Goal: Task Accomplishment & Management: Manage account settings

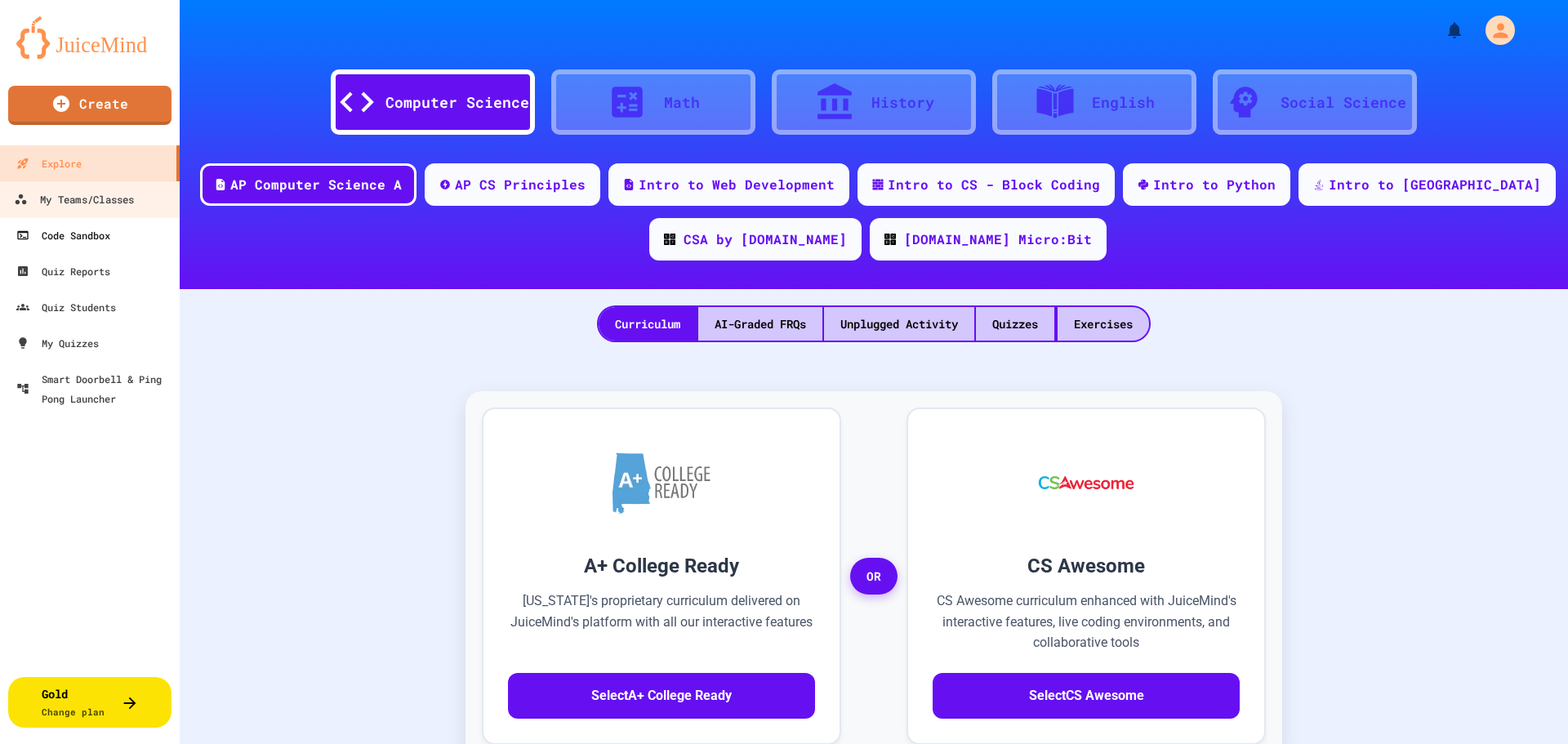
drag, startPoint x: 97, startPoint y: 204, endPoint x: 121, endPoint y: 237, distance: 40.8
click at [97, 204] on div "My Teams/Classes" at bounding box center [74, 199] width 120 height 20
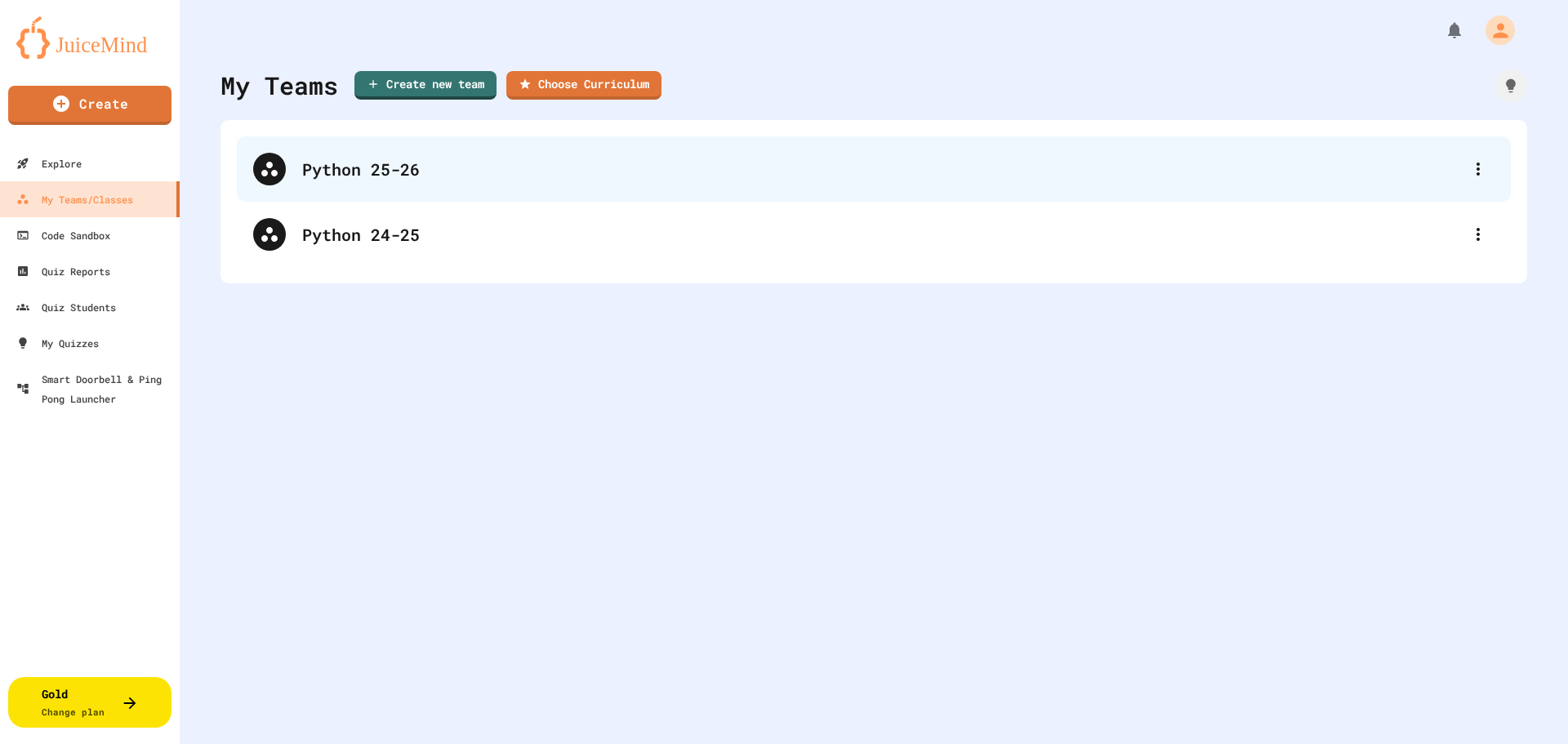
click at [434, 178] on div "Python 25-26" at bounding box center [882, 168] width 1159 height 24
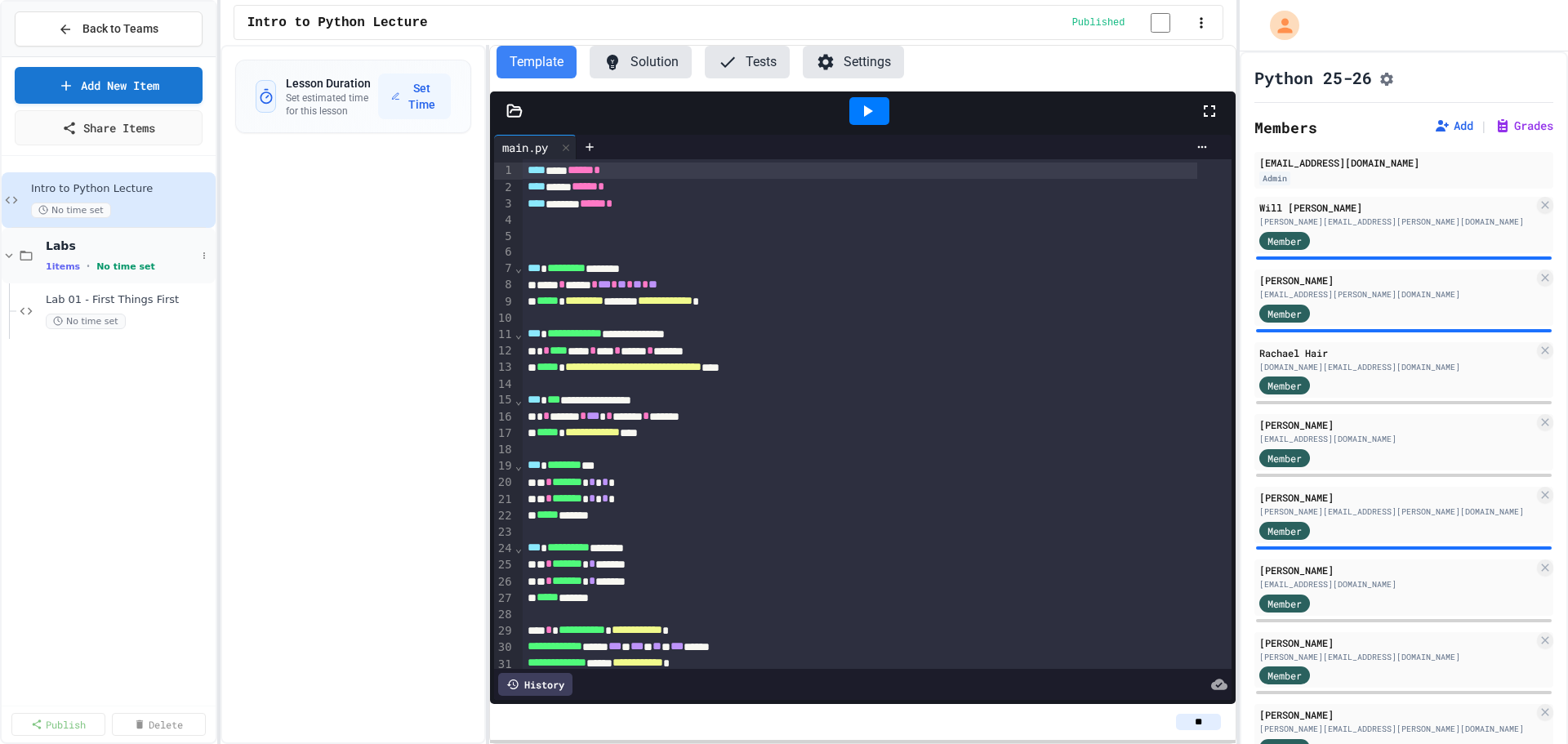
click at [8, 253] on icon at bounding box center [9, 256] width 15 height 15
click at [131, 81] on link "Add New Item" at bounding box center [108, 83] width 172 height 38
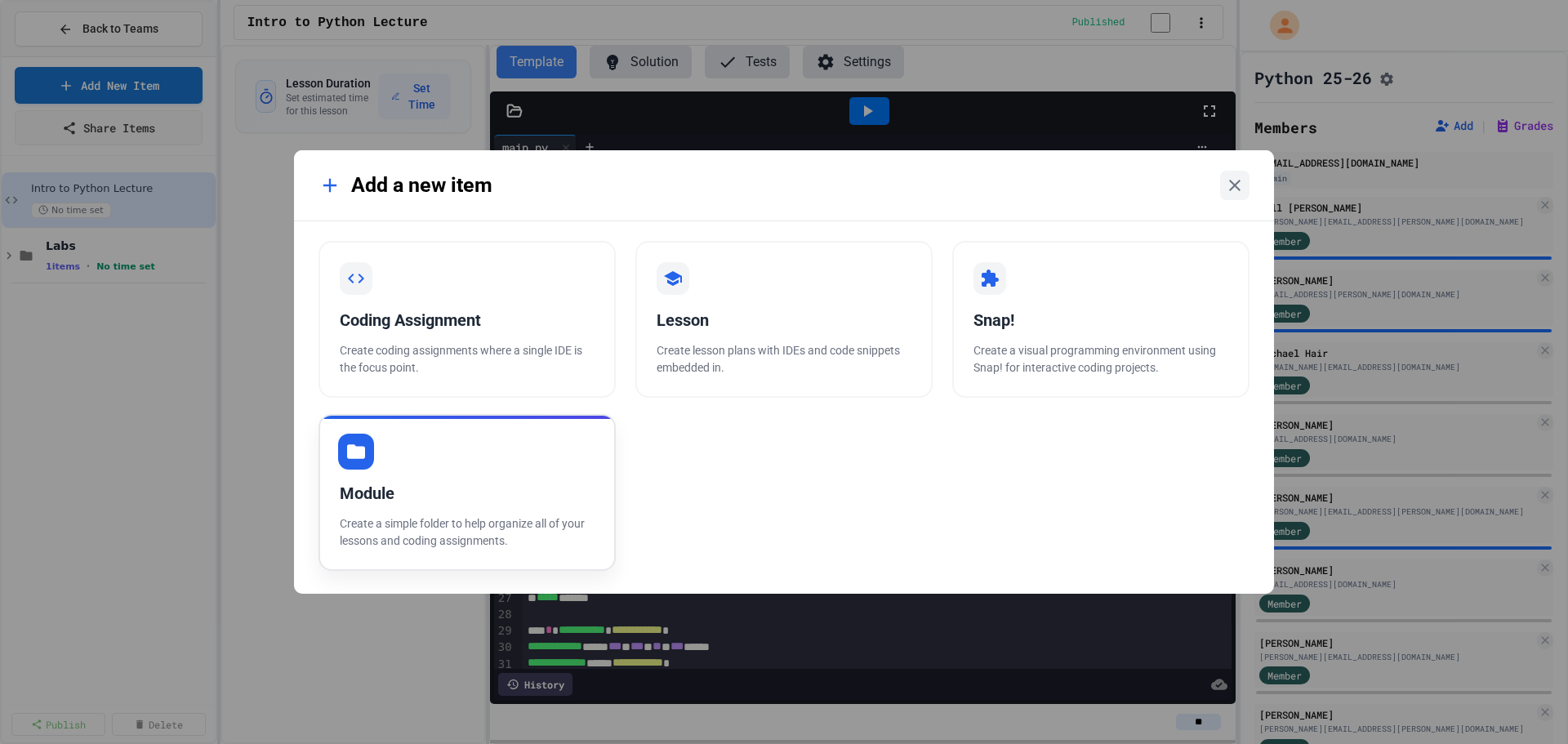
click at [448, 523] on p "Create a simple folder to help organize all of your lessons and coding assignme…" at bounding box center [467, 532] width 254 height 34
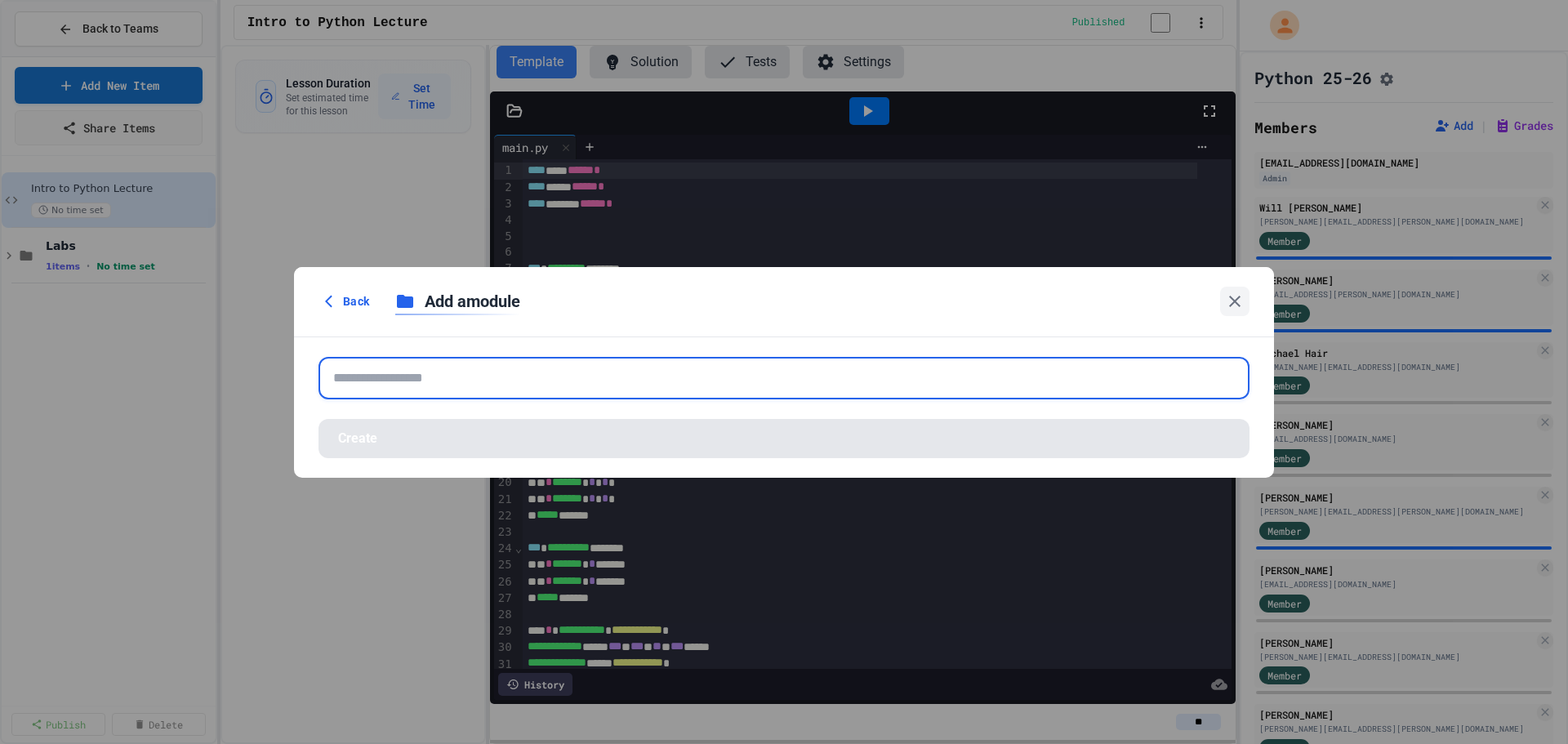
click at [477, 377] on input "text" at bounding box center [784, 377] width 931 height 43
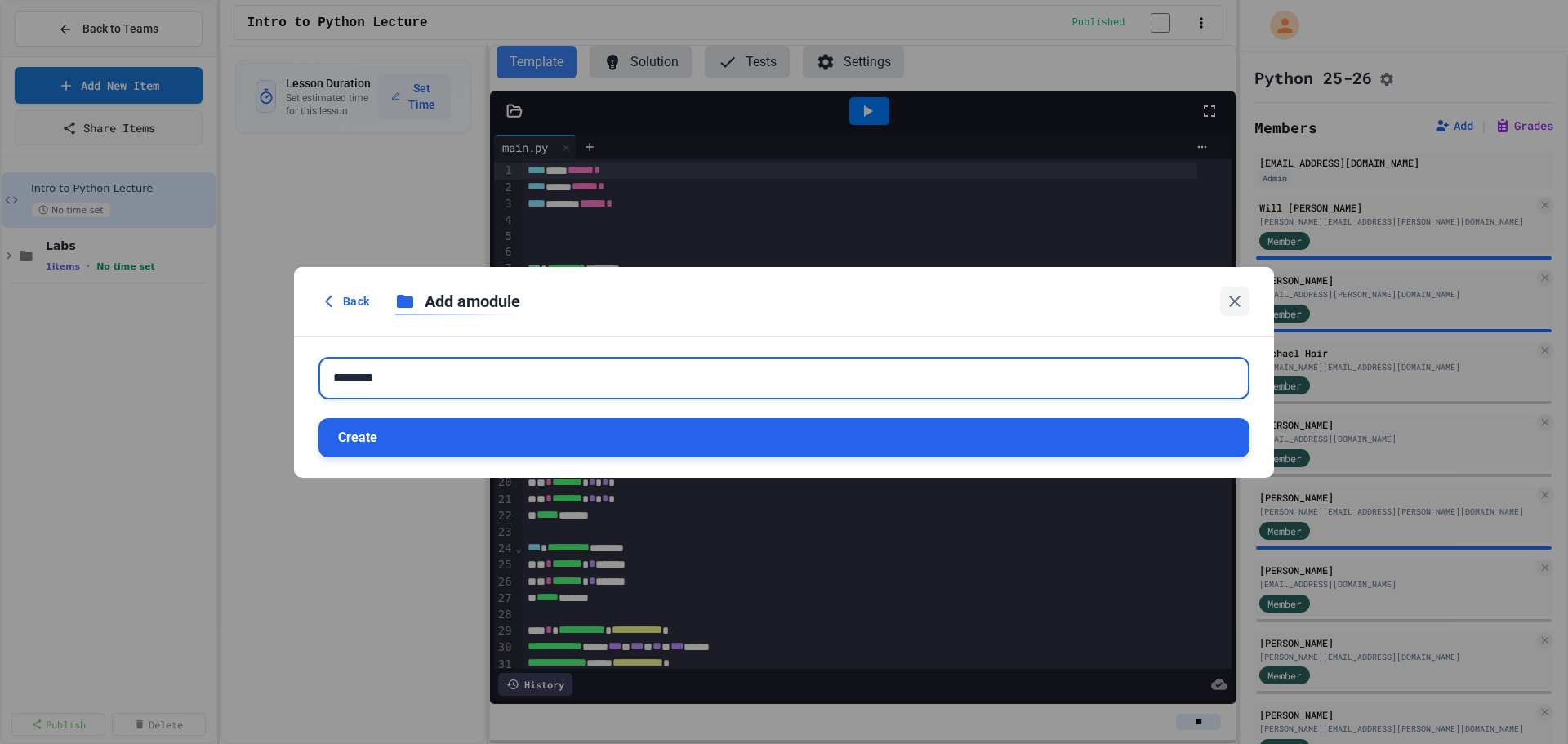
type input "********"
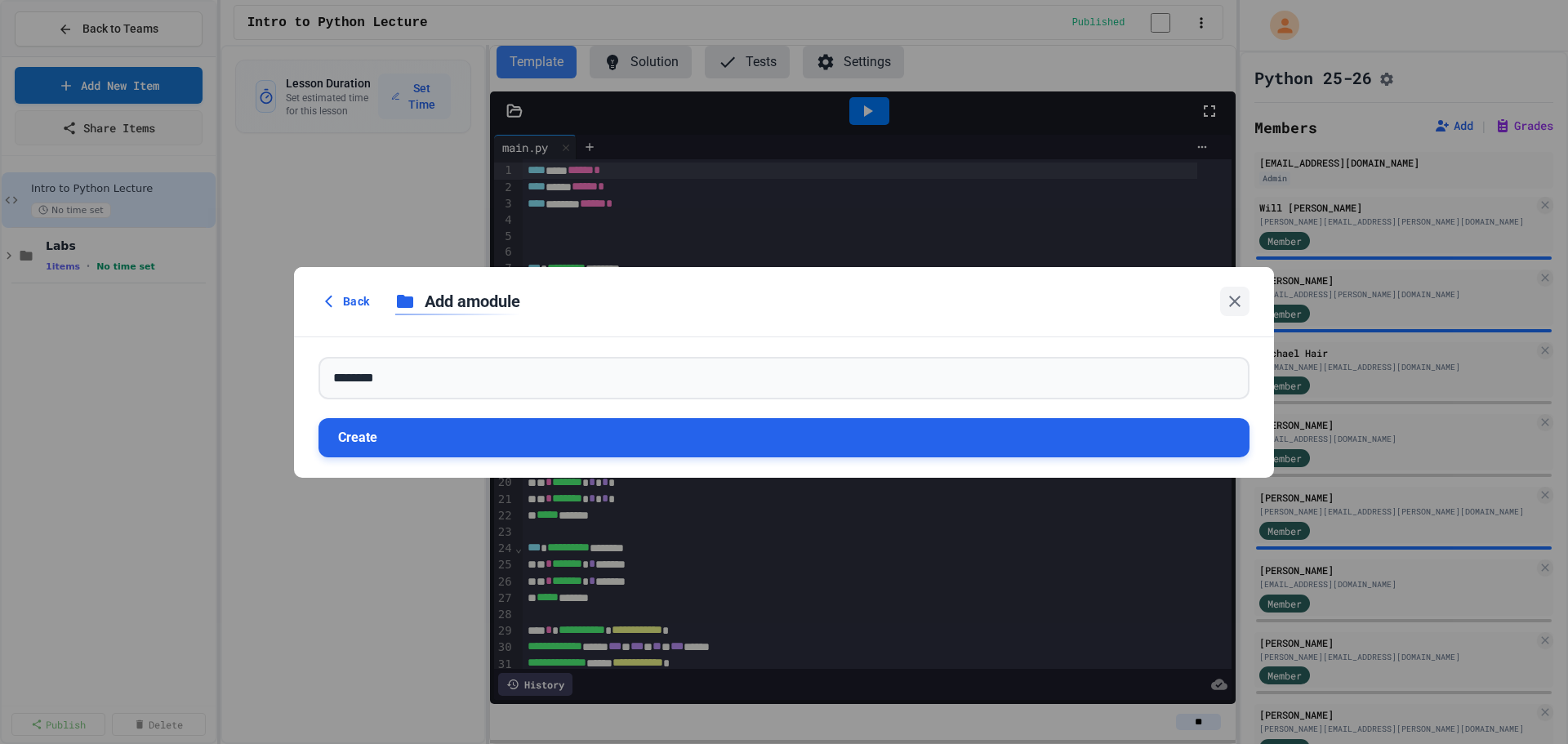
click at [393, 446] on button "Create" at bounding box center [784, 438] width 931 height 39
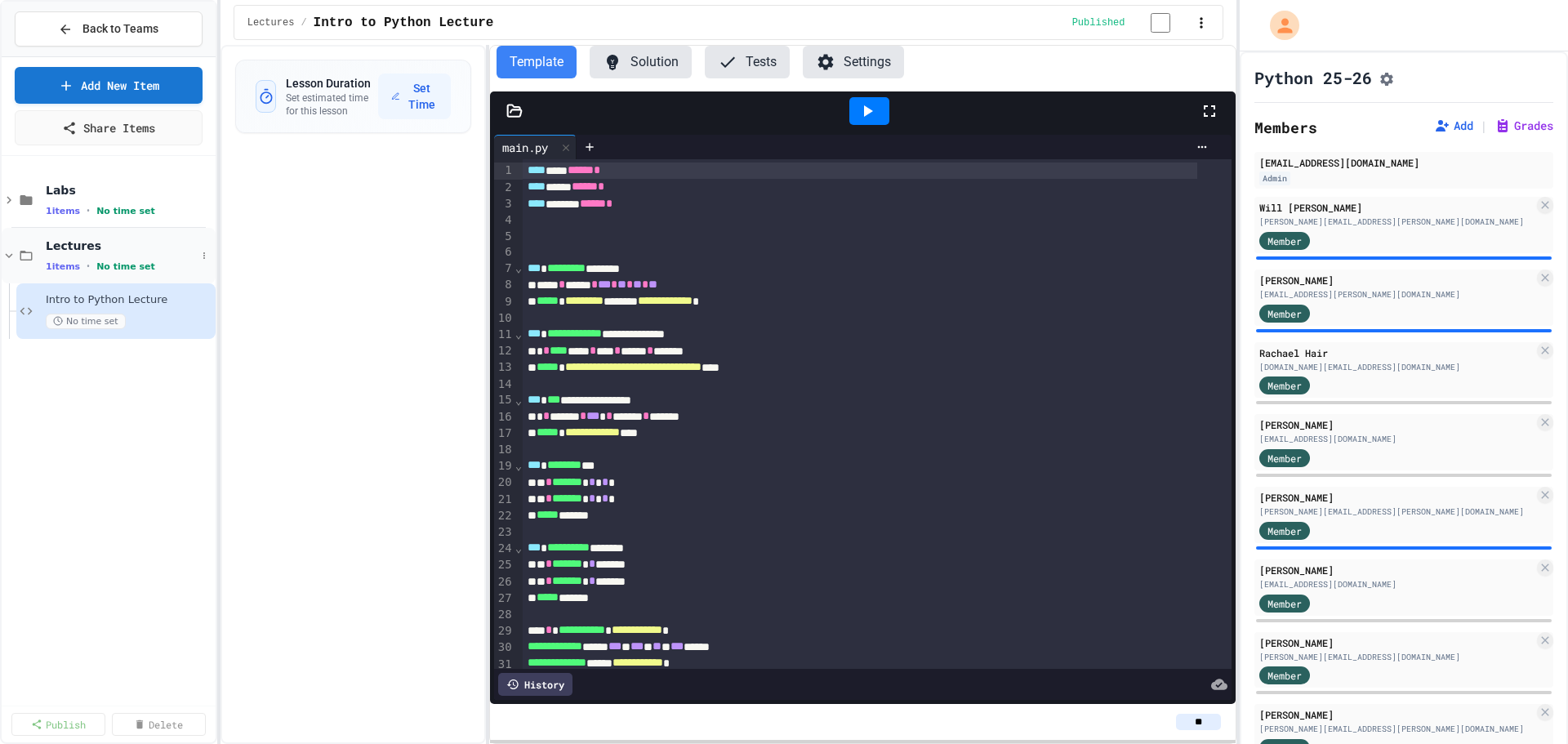
click at [8, 252] on icon at bounding box center [9, 256] width 15 height 15
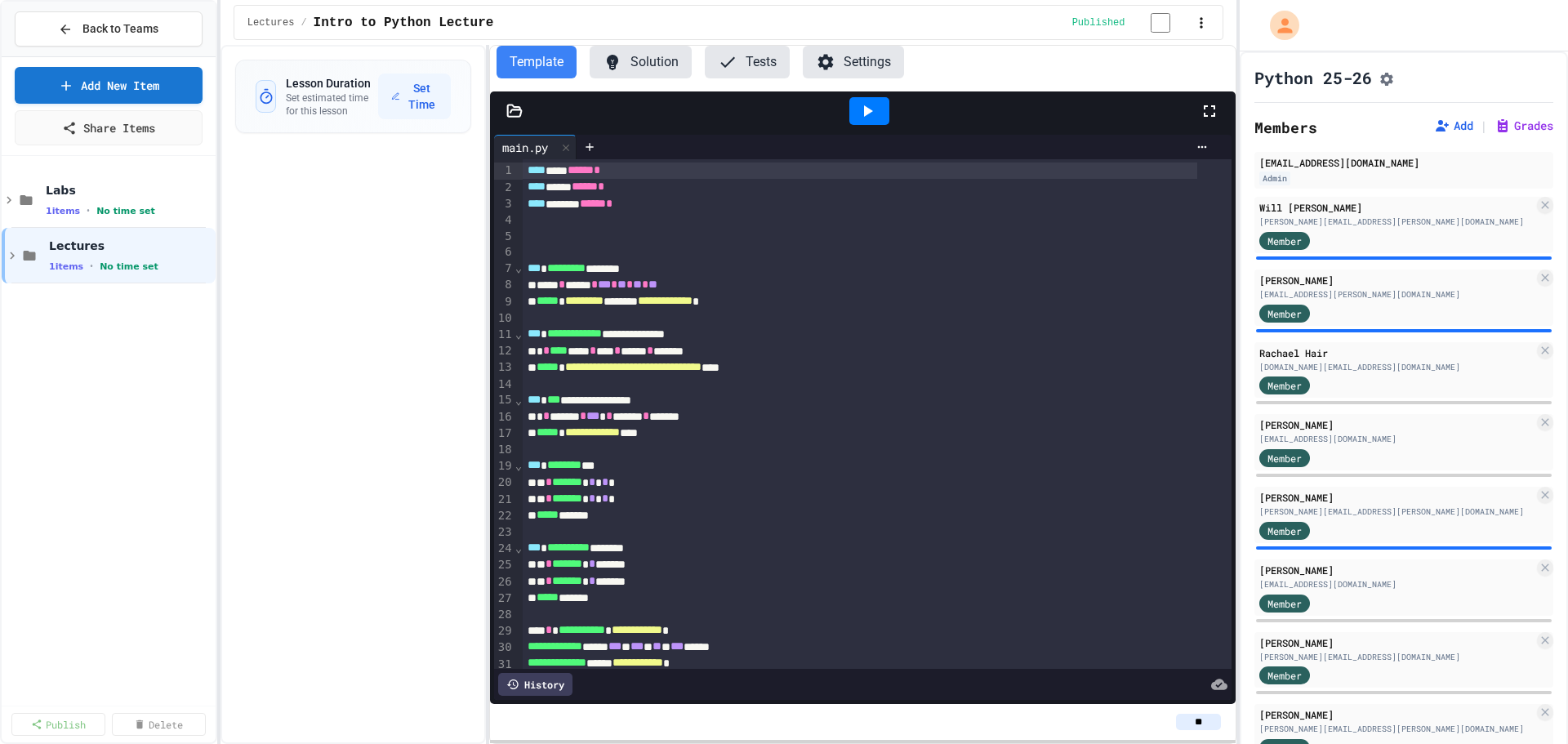
click at [8, 252] on icon at bounding box center [13, 256] width 15 height 15
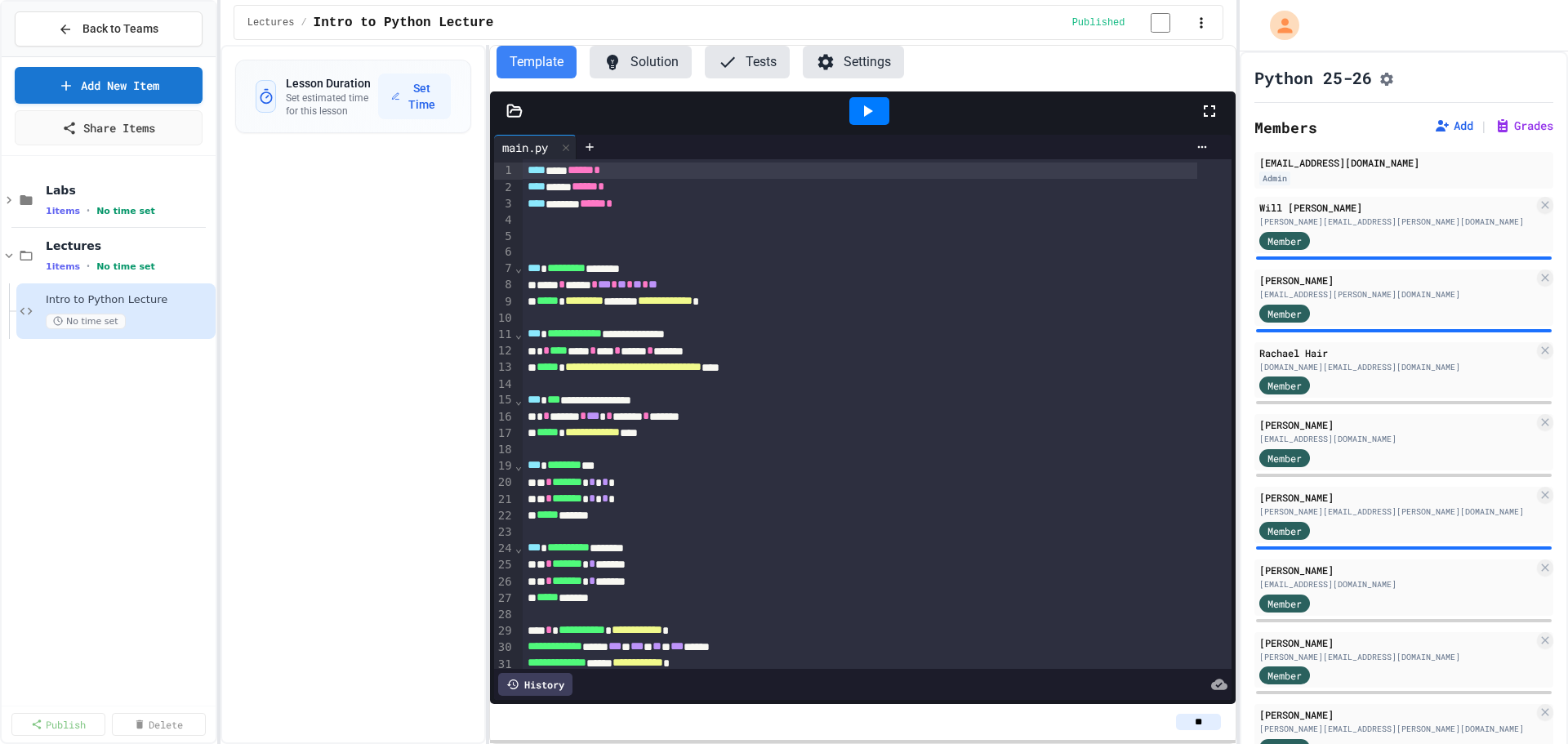
click at [131, 511] on div "Labs 1 items • No time set Lectures 1 items • No time set Intro to Python Lectu…" at bounding box center [109, 430] width 214 height 536
click at [85, 460] on div "Labs 1 items • No time set Lectures 1 items • No time set Intro to Python Lectu…" at bounding box center [109, 430] width 214 height 536
click at [164, 82] on link "Add New Item" at bounding box center [108, 83] width 172 height 38
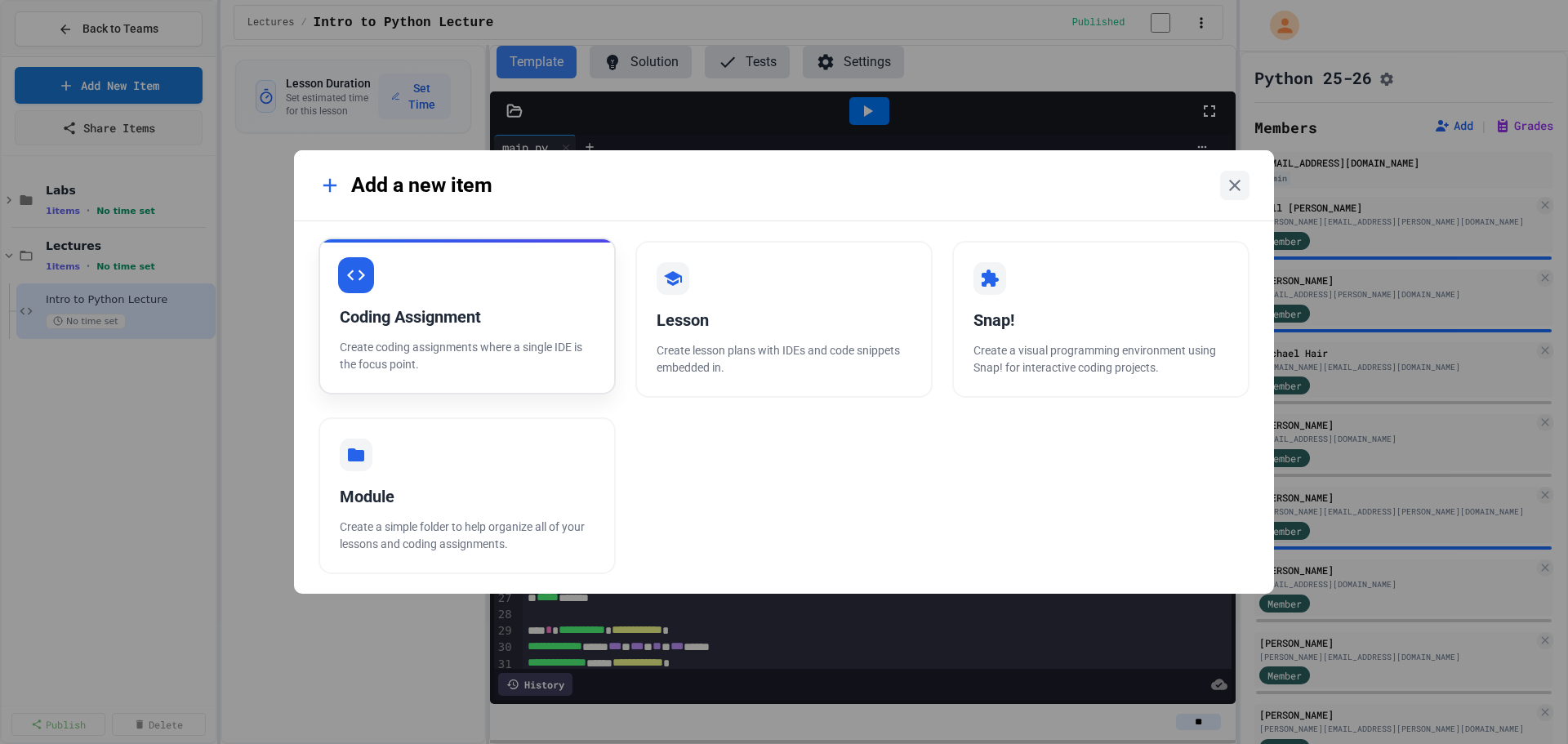
click at [454, 309] on div "Coding Assignment" at bounding box center [467, 316] width 254 height 24
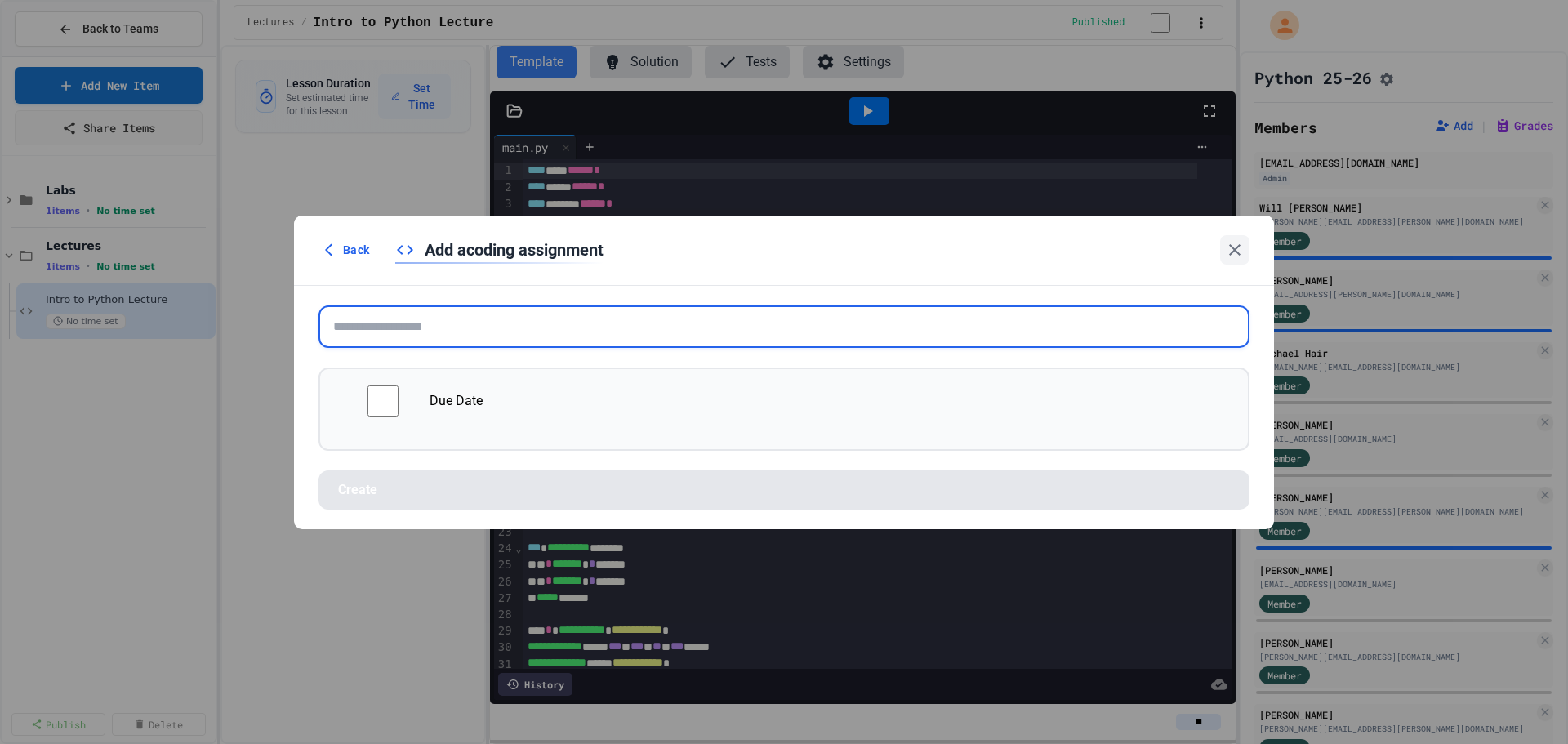
click at [489, 337] on input "text" at bounding box center [784, 326] width 931 height 43
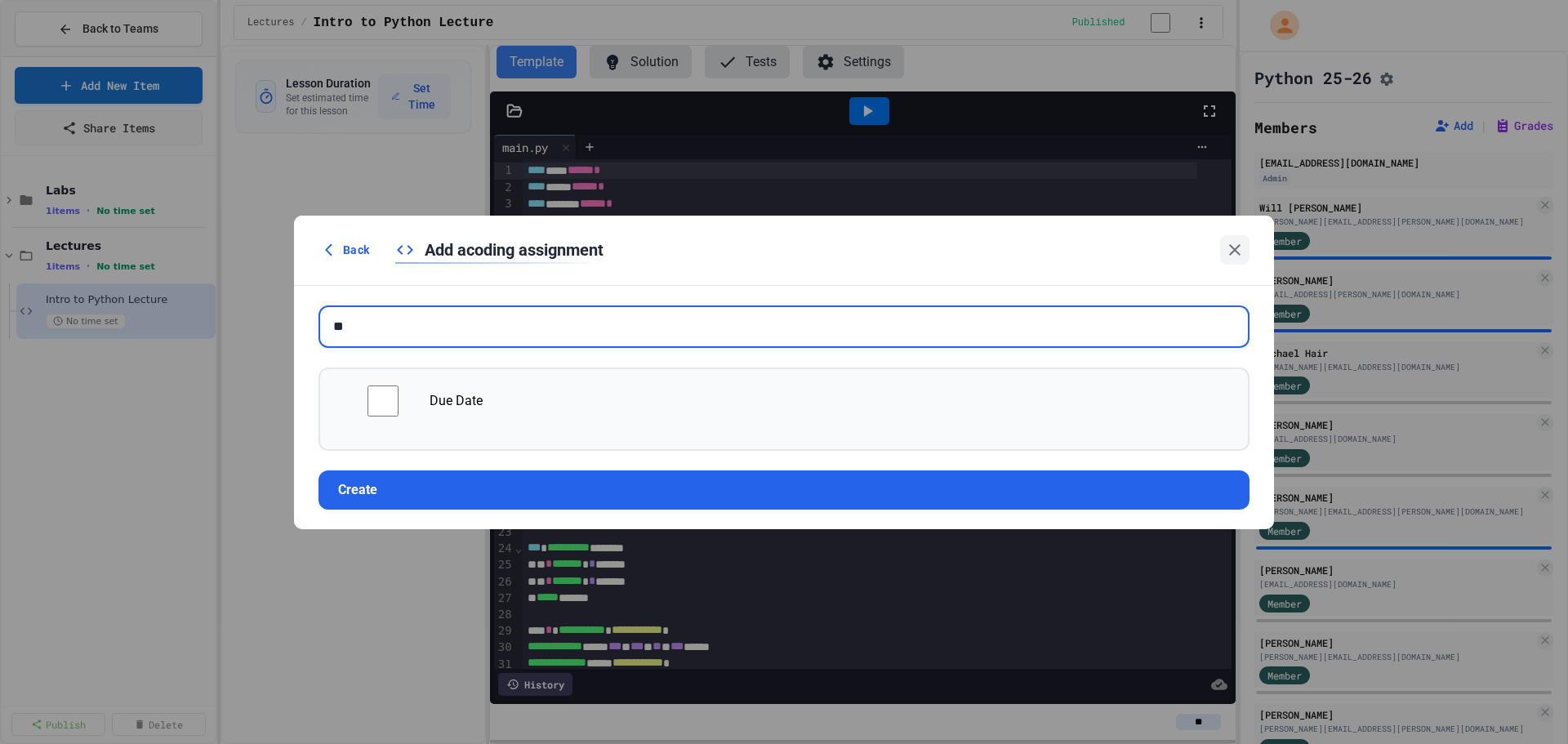
type input "*"
type input "**********"
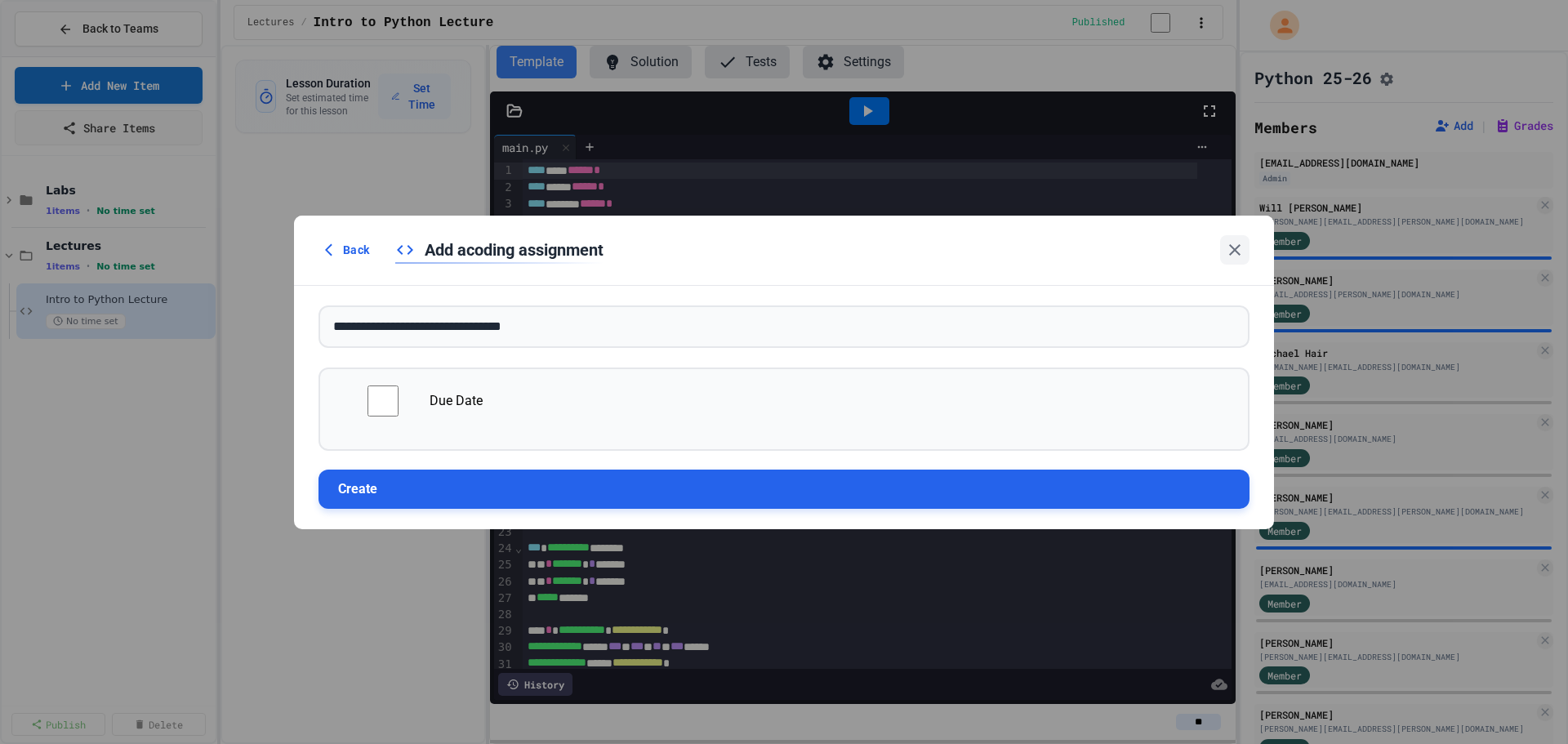
click at [377, 487] on button "Create" at bounding box center [784, 489] width 931 height 39
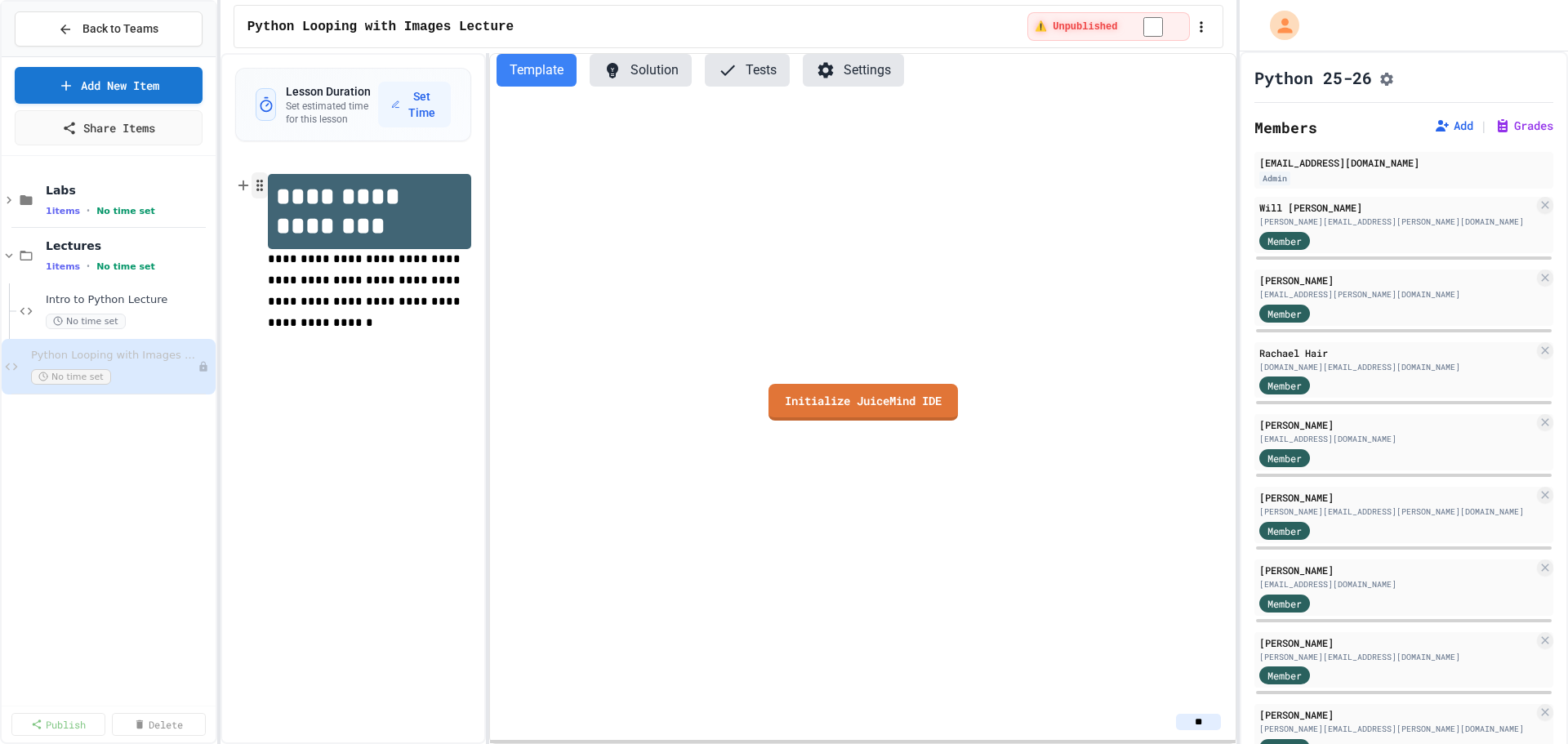
click at [252, 183] on icon "button" at bounding box center [260, 186] width 15 height 17
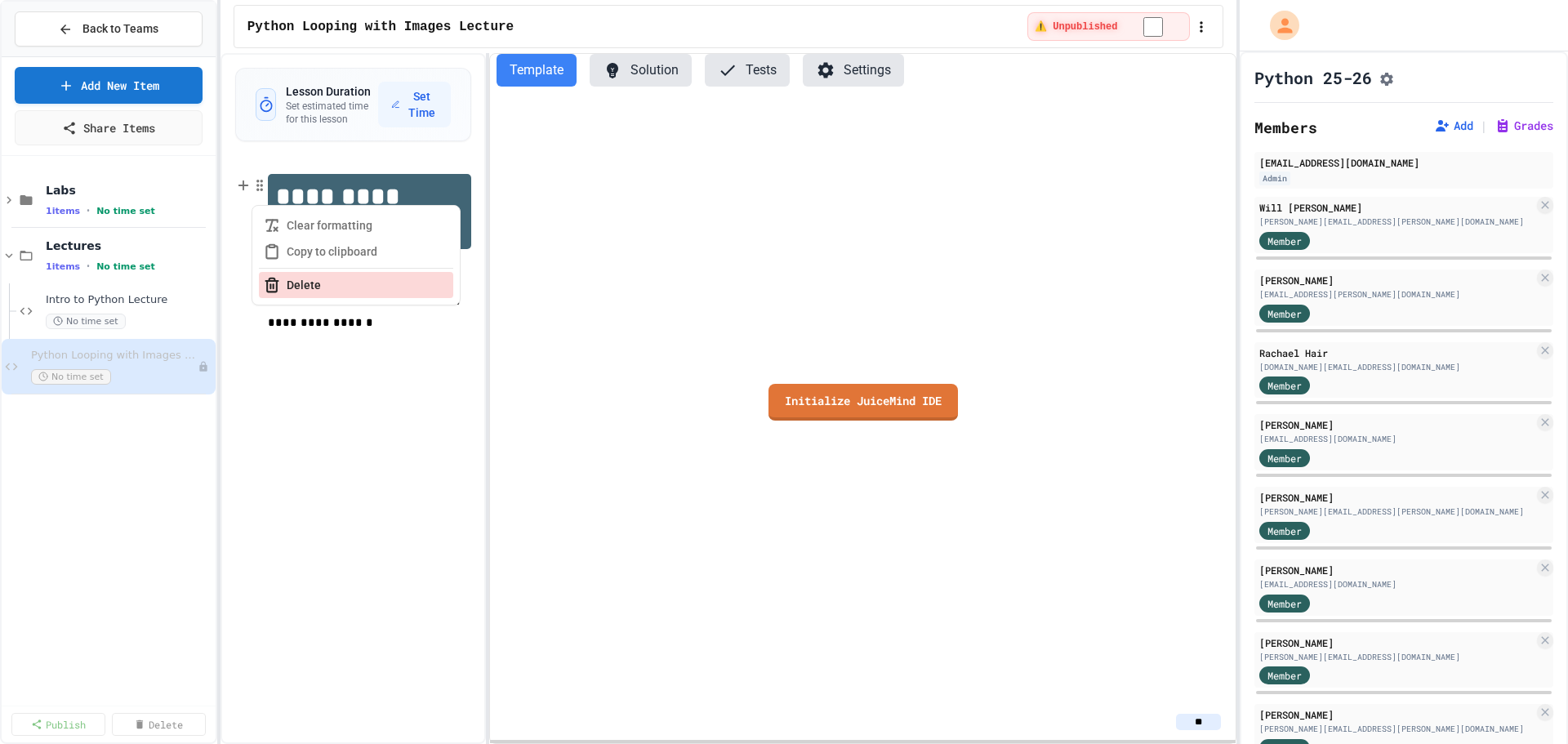
click at [305, 291] on button "Delete" at bounding box center [356, 285] width 194 height 26
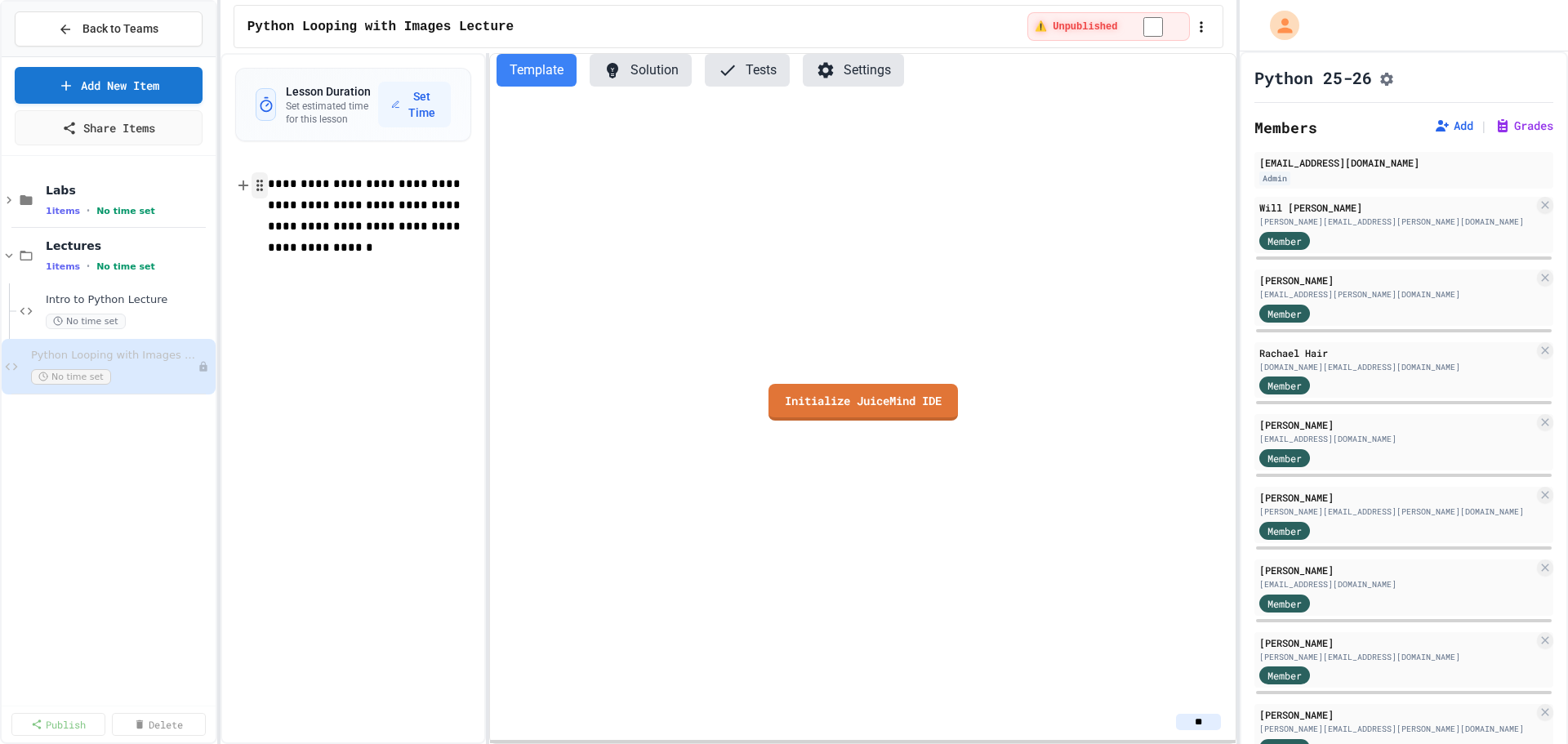
click at [262, 185] on circle "button" at bounding box center [261, 186] width 2 height 2
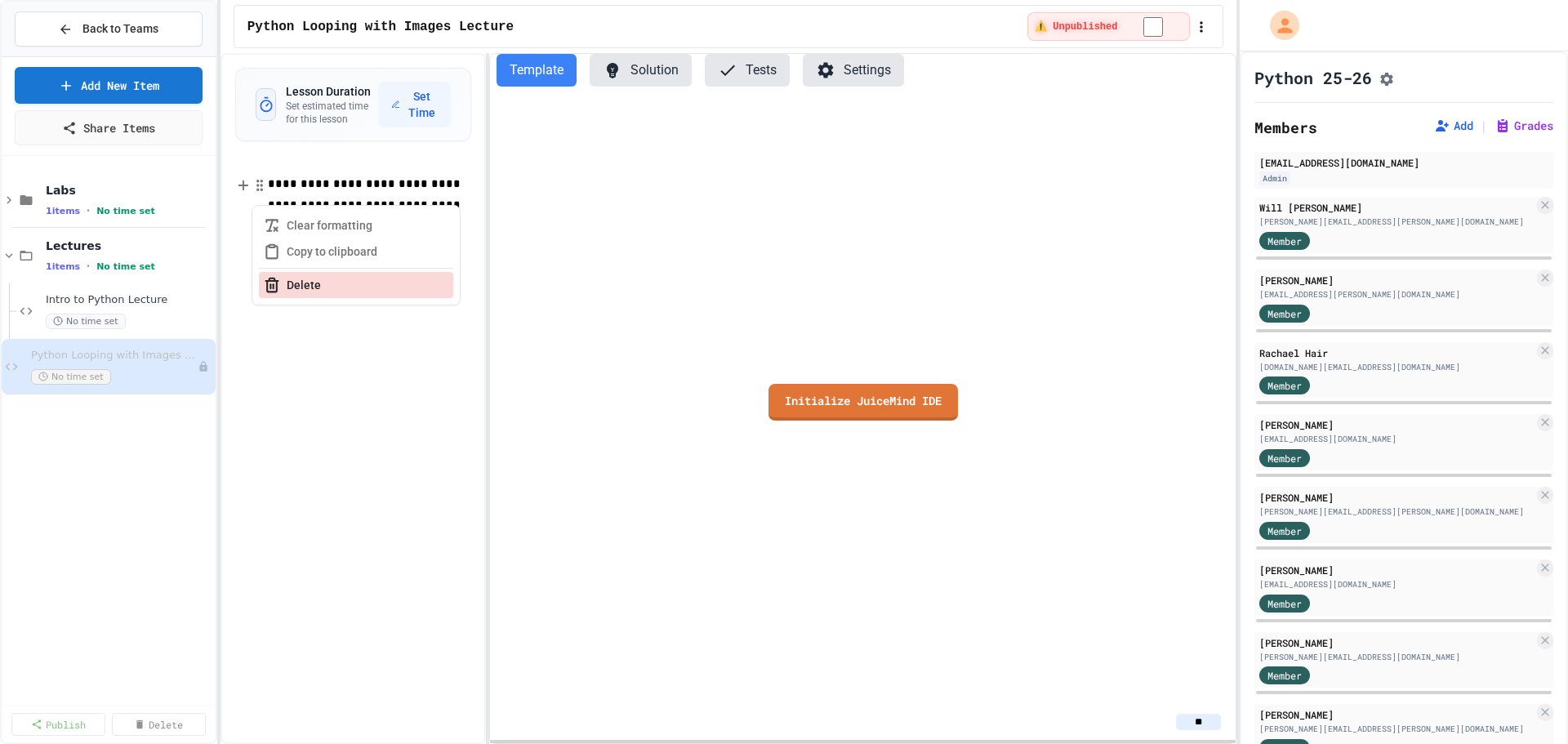
click at [286, 285] on button "Delete" at bounding box center [356, 285] width 194 height 26
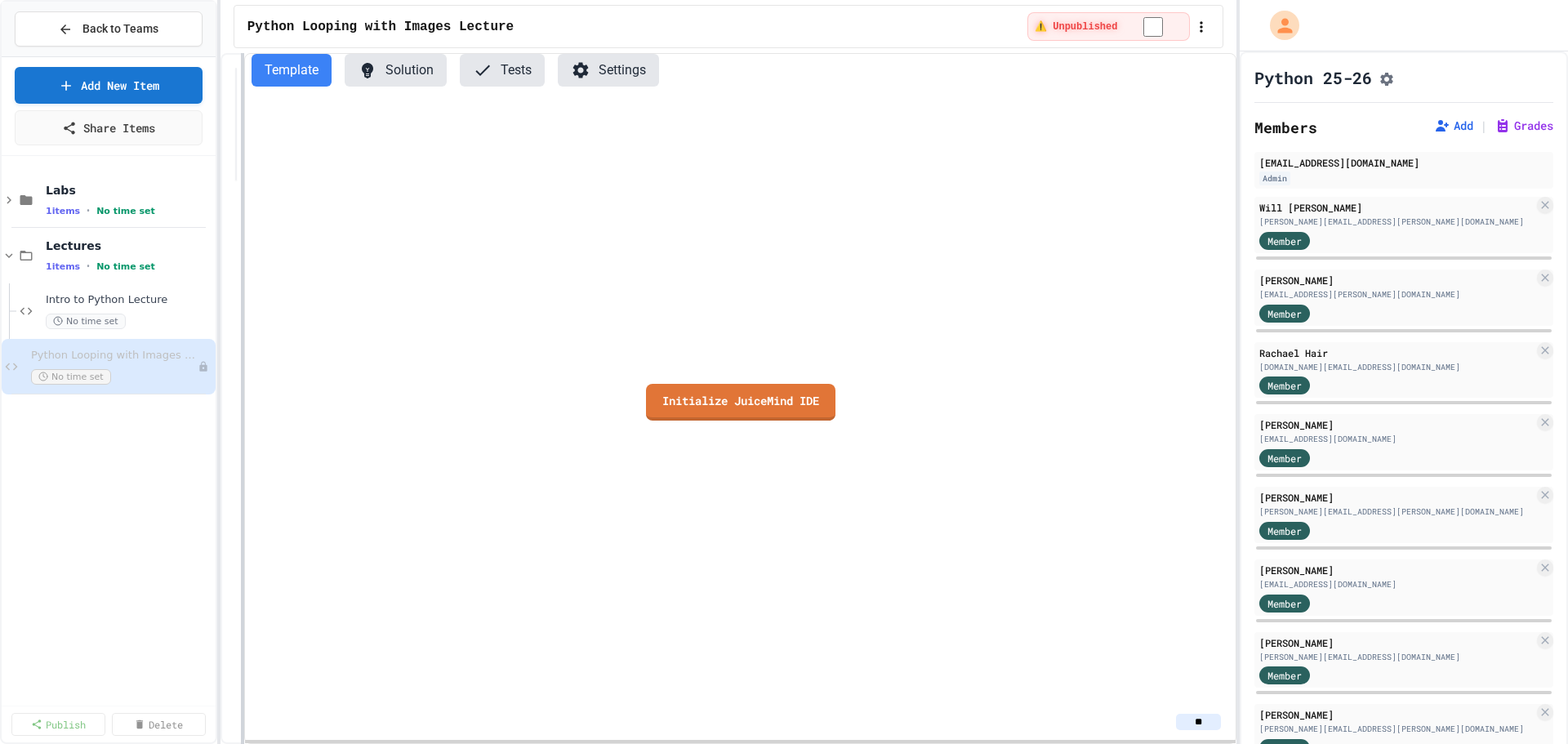
click at [216, 319] on div "Back to Teams Add New Item Share Items Labs 1 items • No time set Lectures 1 it…" at bounding box center [784, 372] width 1568 height 744
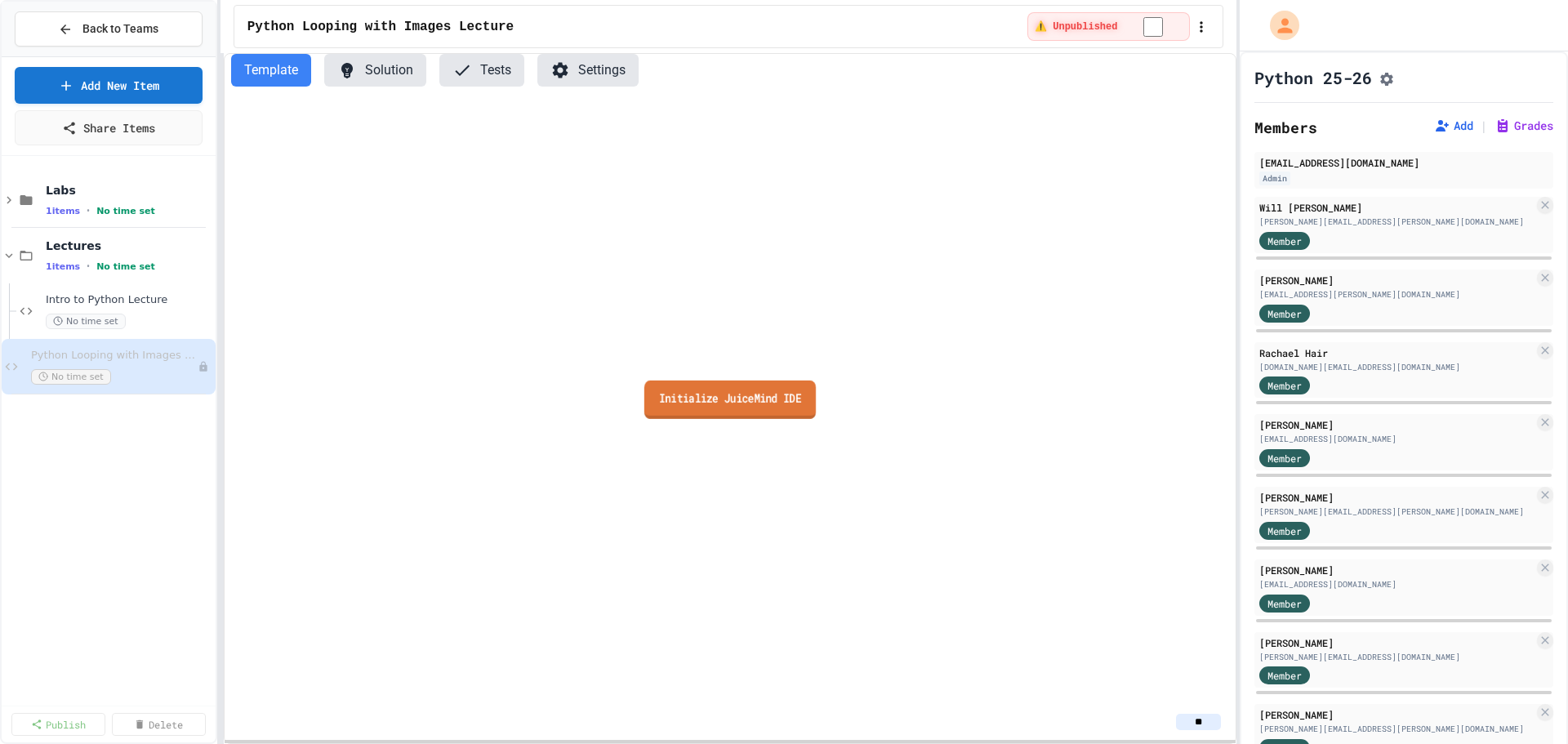
click at [732, 412] on link "Initialize JuiceMind IDE" at bounding box center [730, 399] width 172 height 38
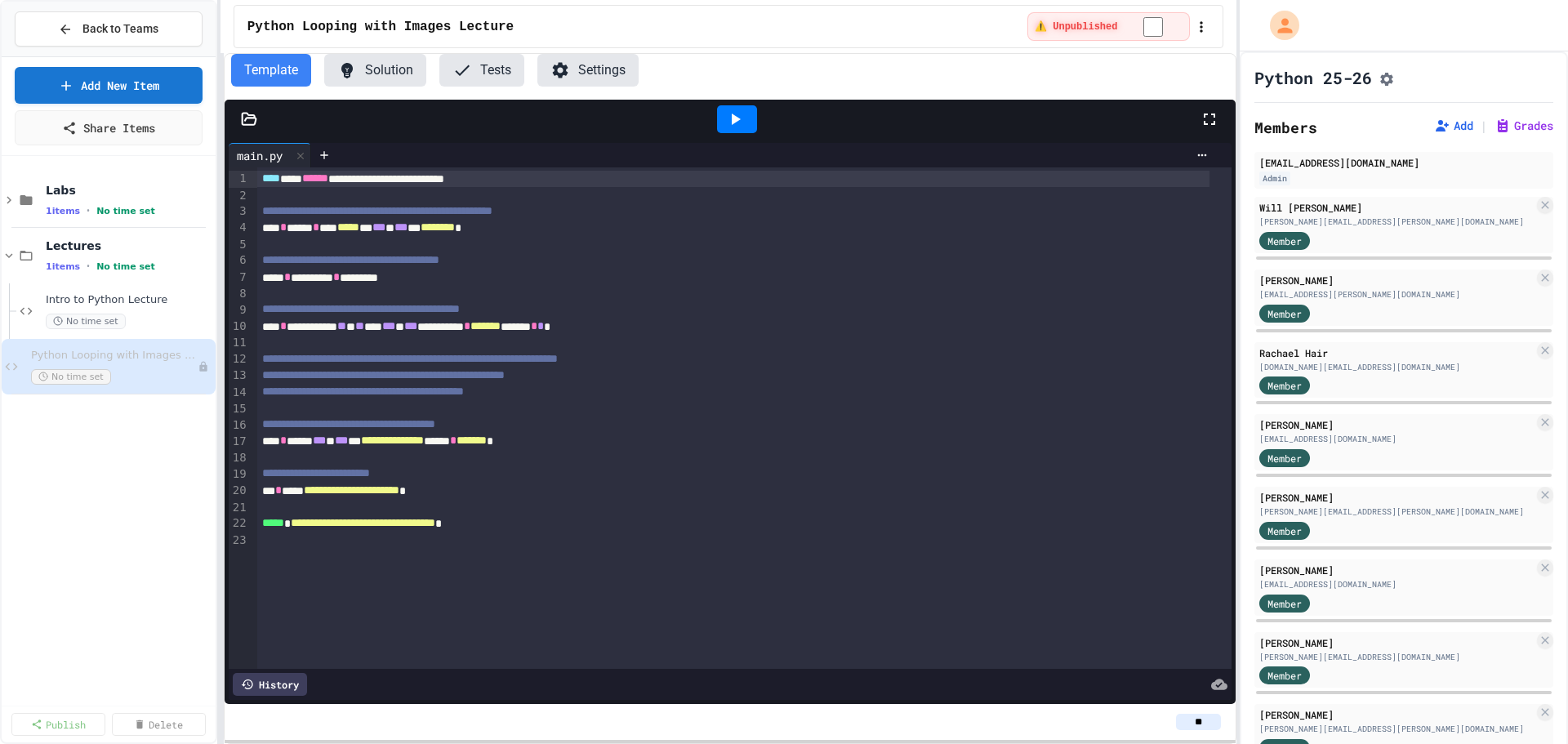
click at [249, 119] on icon at bounding box center [249, 120] width 17 height 17
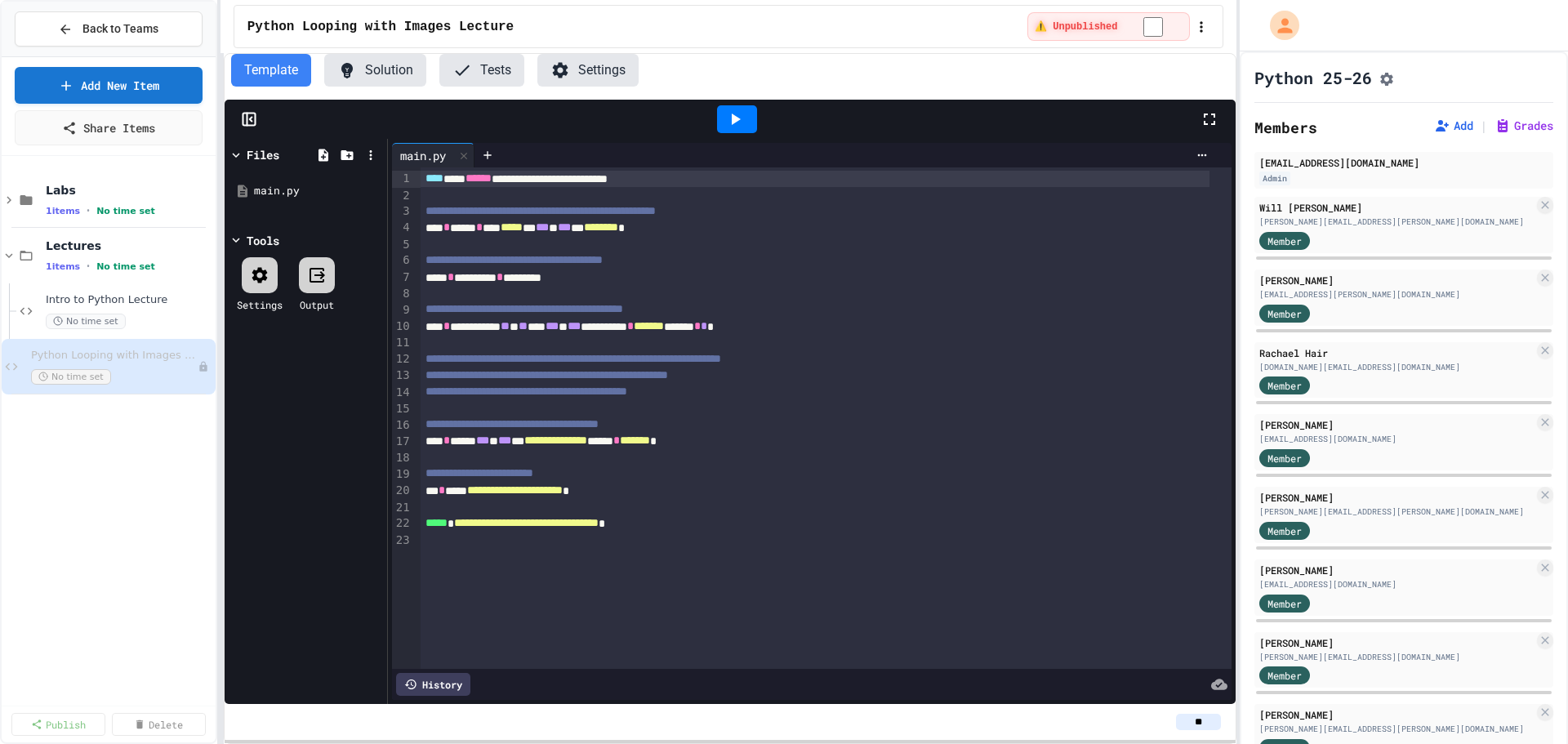
click at [627, 387] on span "**********" at bounding box center [526, 392] width 202 height 12
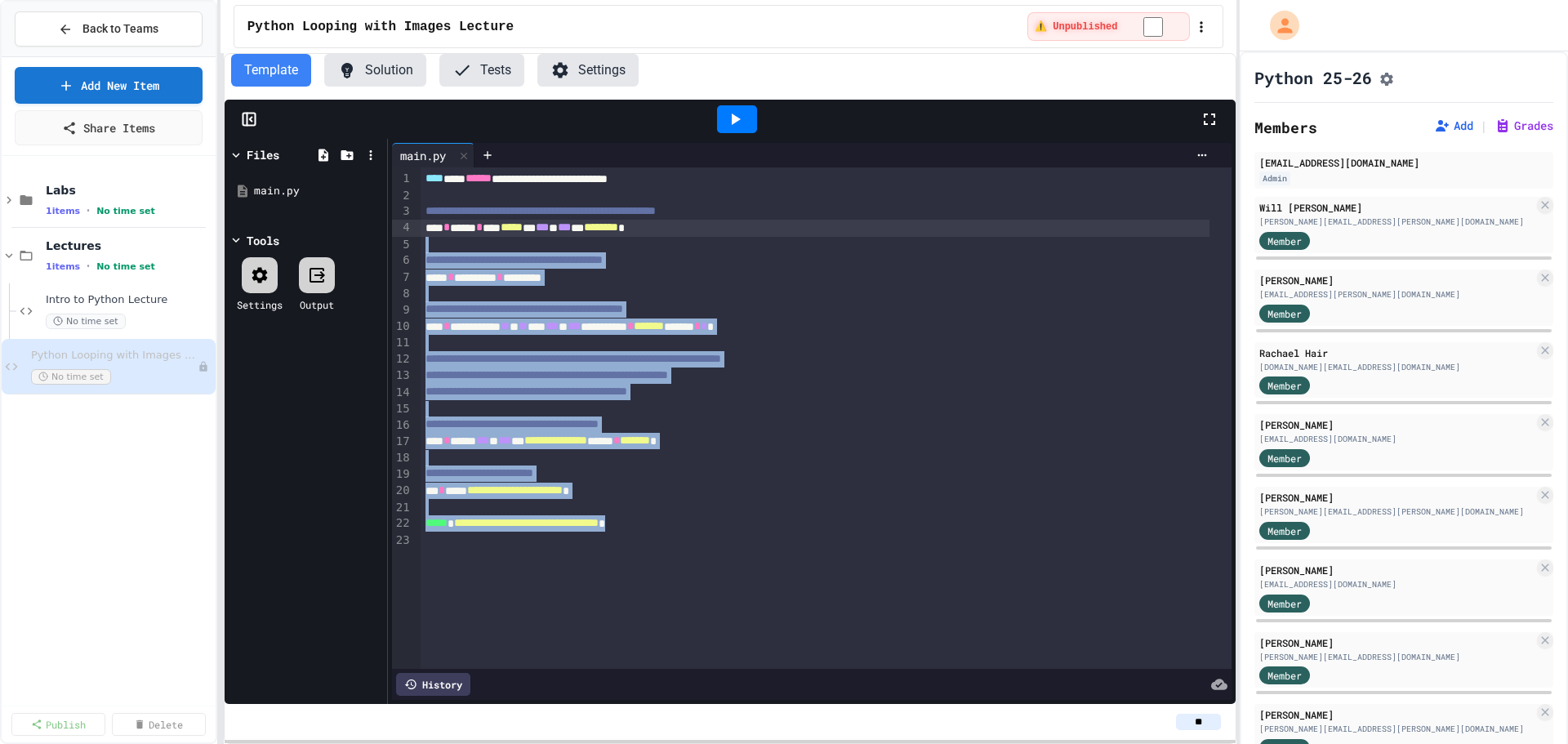
drag, startPoint x: 710, startPoint y: 521, endPoint x: 528, endPoint y: 236, distance: 338.2
click at [528, 236] on div "**********" at bounding box center [825, 418] width 811 height 501
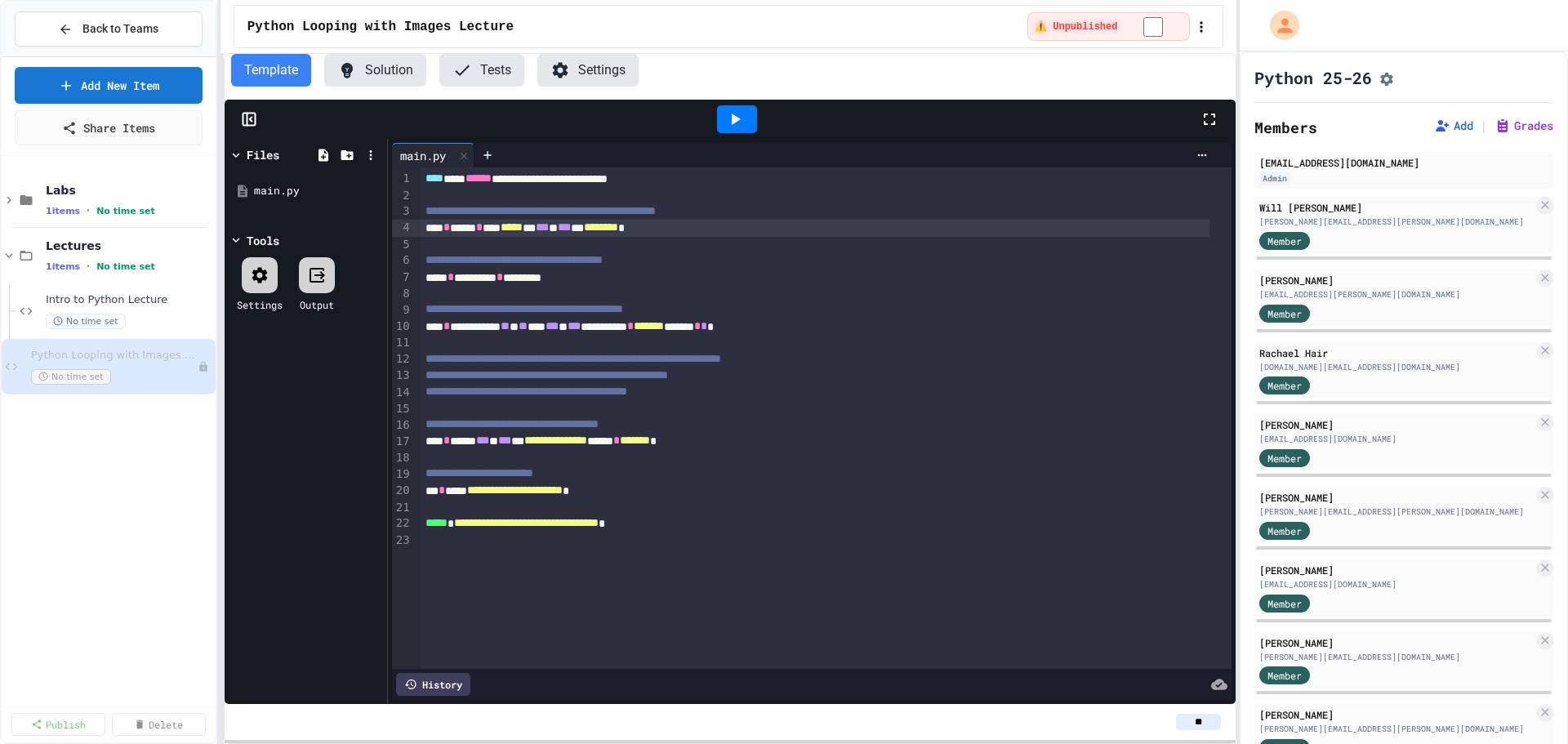
click at [528, 237] on div at bounding box center [825, 245] width 811 height 17
click at [373, 218] on icon at bounding box center [372, 220] width 3 height 10
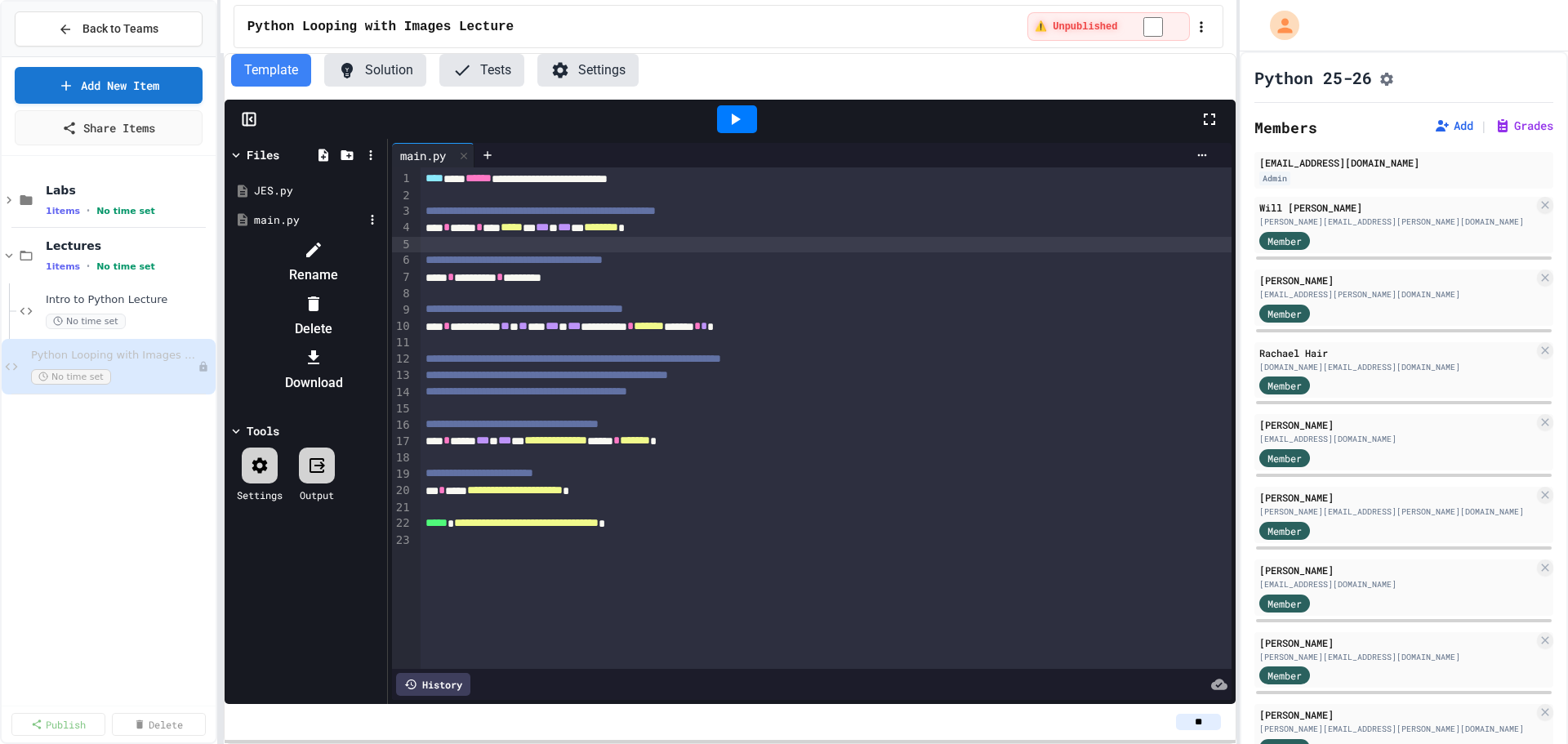
click at [383, 290] on li "Delete" at bounding box center [314, 316] width 138 height 52
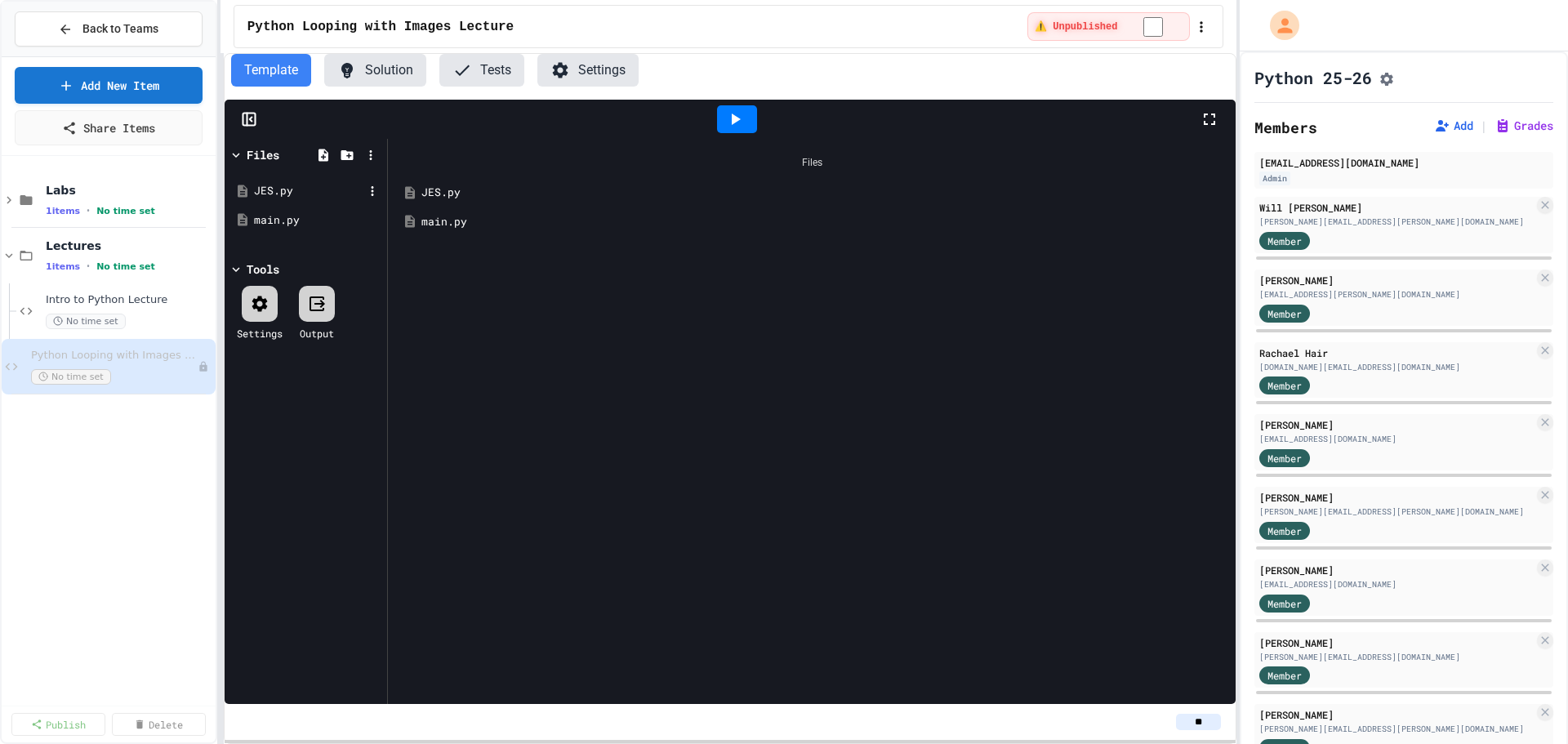
click at [266, 187] on div "JES.py" at bounding box center [308, 192] width 110 height 17
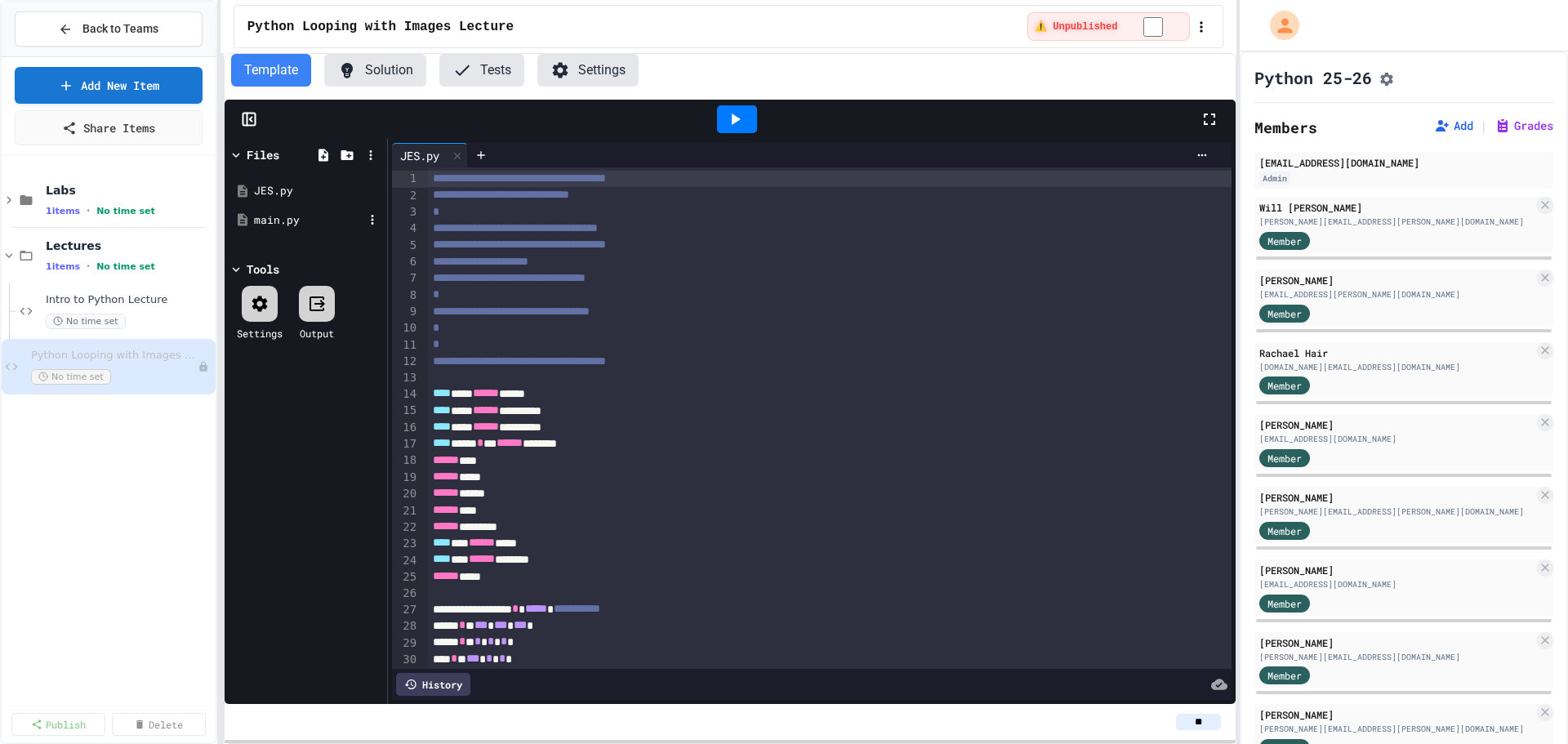
click at [265, 224] on div "main.py" at bounding box center [308, 221] width 110 height 17
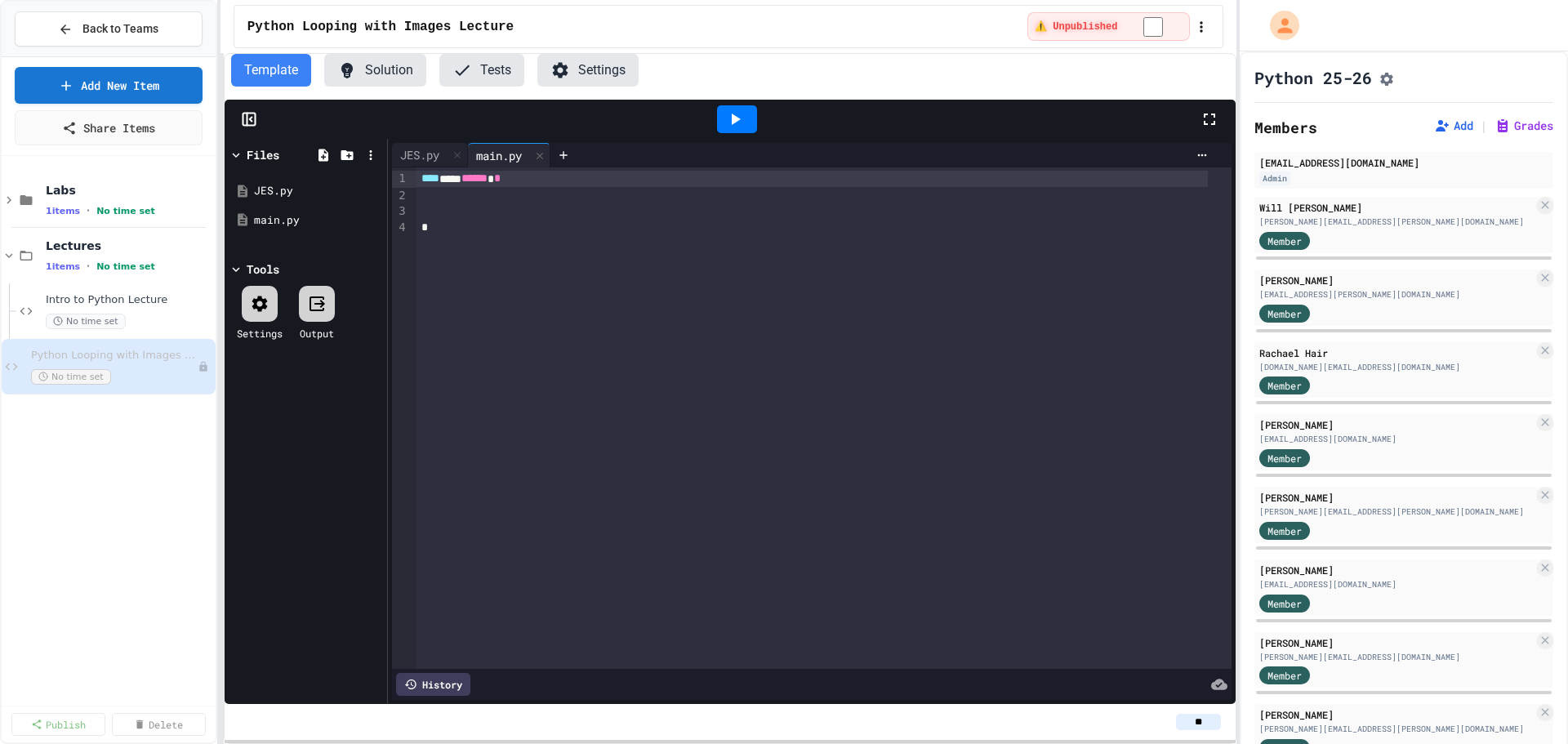
click at [604, 382] on div "**** *** ****** *" at bounding box center [825, 418] width 815 height 501
click at [460, 159] on icon at bounding box center [458, 156] width 12 height 12
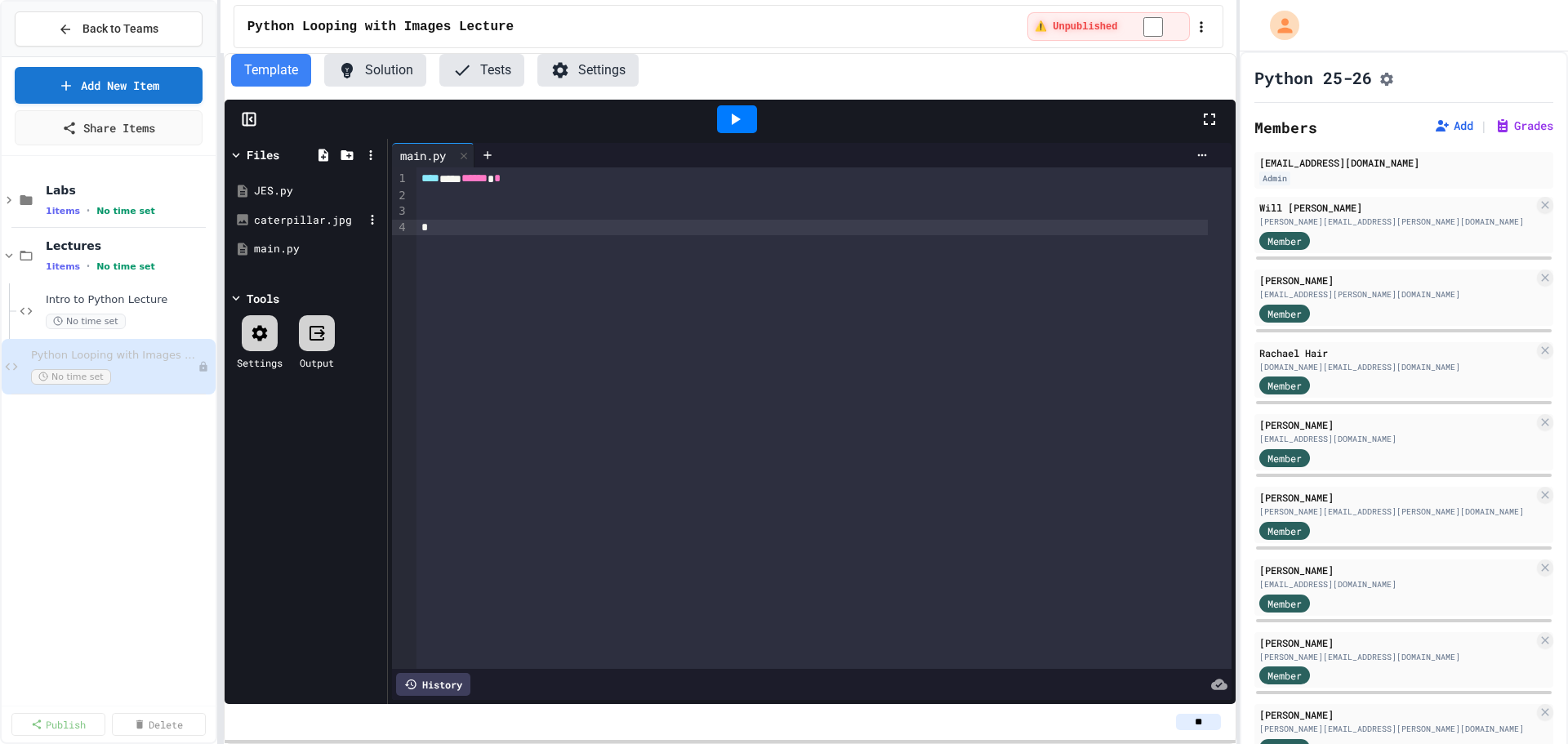
click at [285, 219] on div "caterpillar.jpg" at bounding box center [308, 221] width 110 height 17
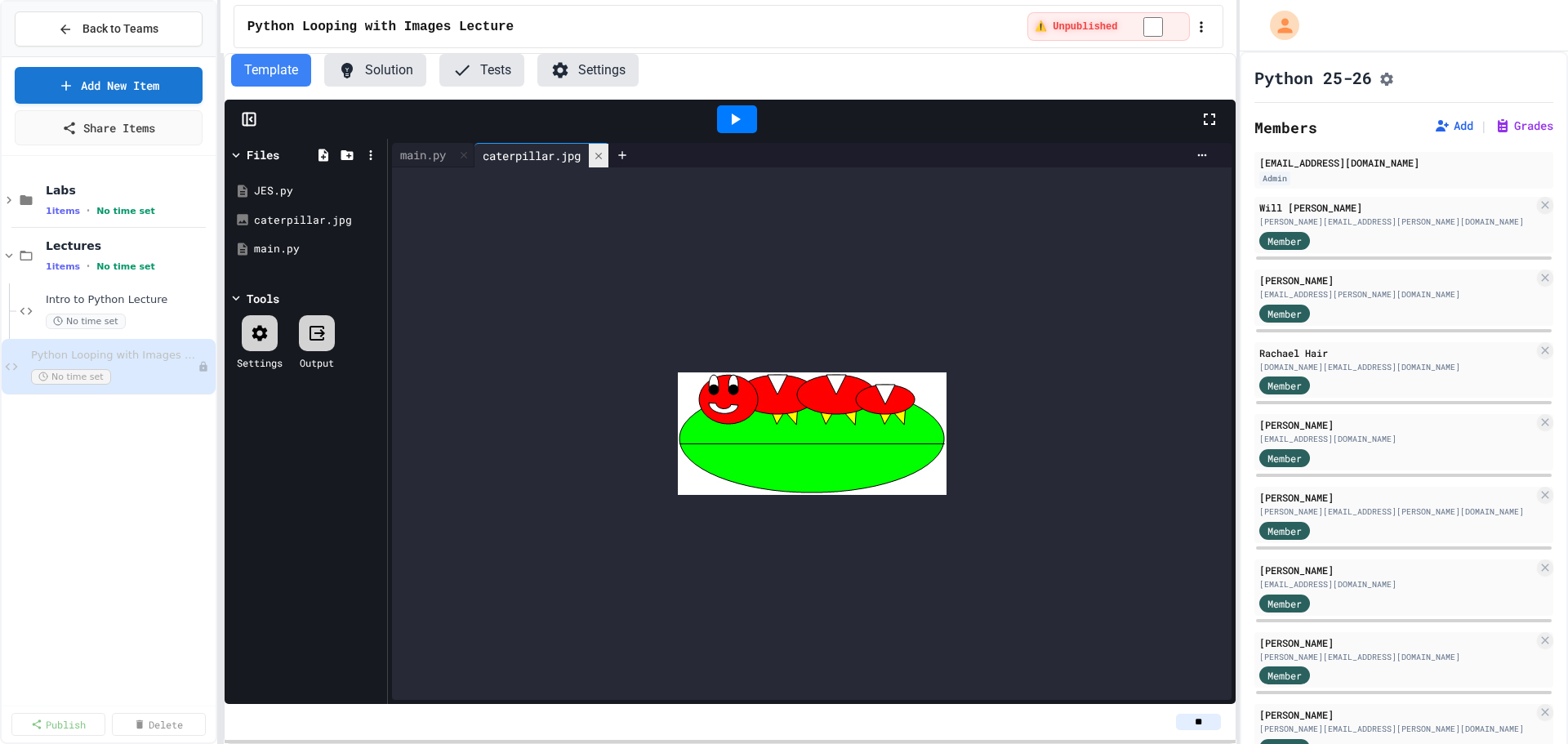
click at [602, 156] on icon at bounding box center [599, 156] width 12 height 12
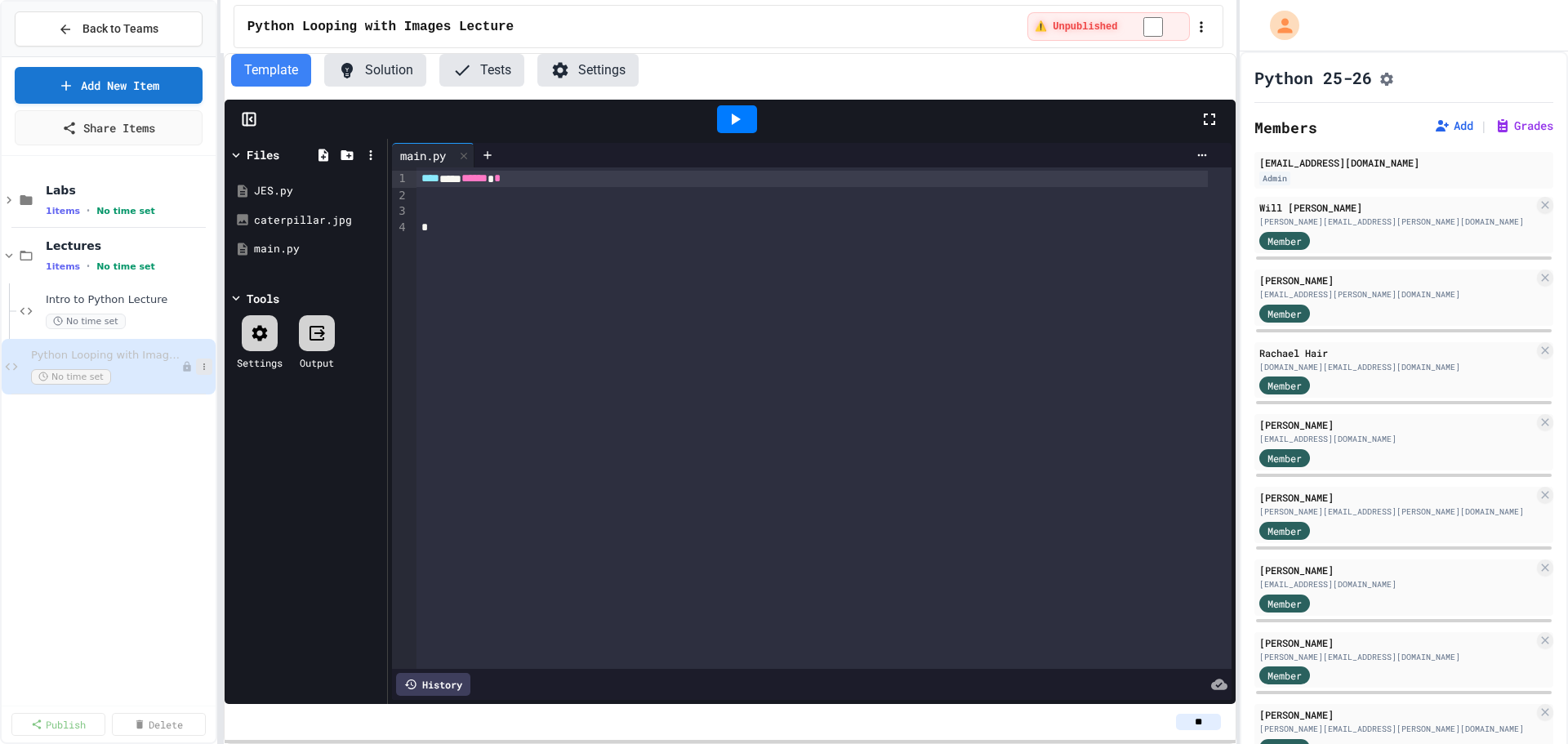
click at [200, 369] on icon at bounding box center [204, 367] width 10 height 10
click at [158, 673] on div at bounding box center [784, 372] width 1568 height 744
